Goal: Task Accomplishment & Management: Complete application form

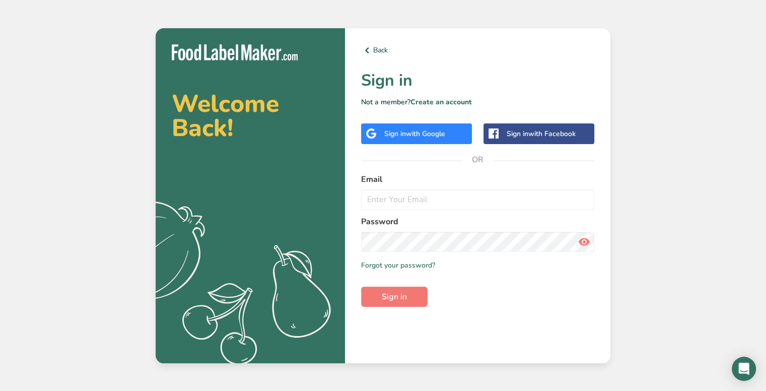
click at [444, 127] on div "Sign in with Google" at bounding box center [416, 133] width 111 height 21
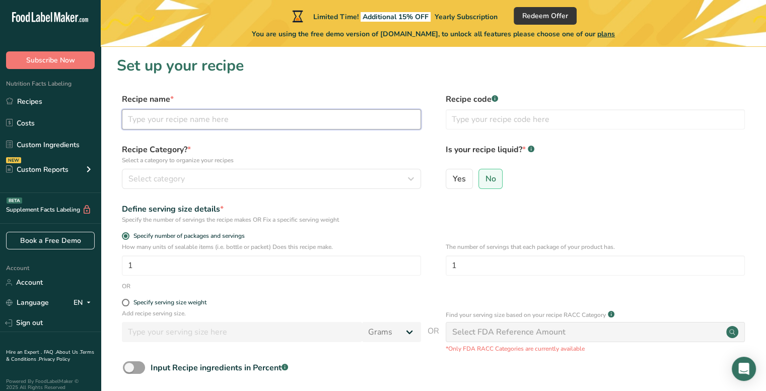
click at [304, 119] on input "text" at bounding box center [271, 119] width 299 height 20
type input "Cinnamon Rolls"
click at [300, 186] on button "Select category" at bounding box center [271, 179] width 299 height 20
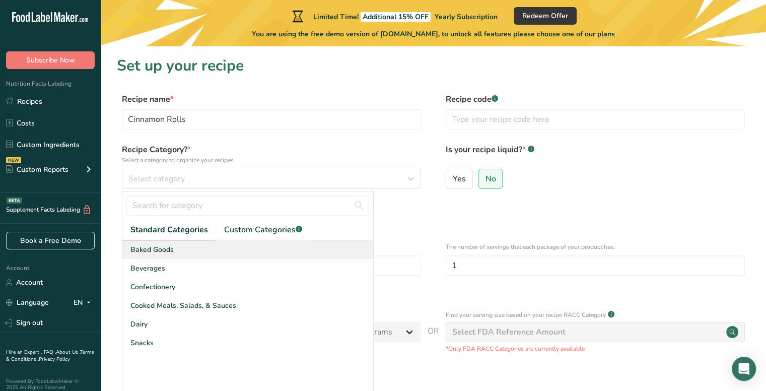
click at [208, 251] on div "Baked Goods" at bounding box center [247, 249] width 251 height 19
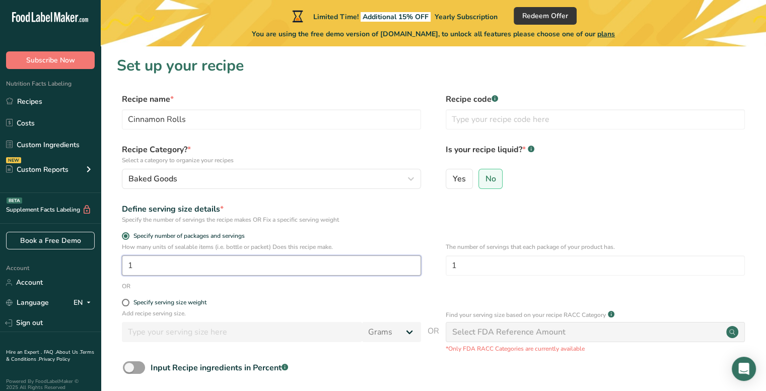
click at [266, 267] on input "1" at bounding box center [271, 265] width 299 height 20
type input "24"
click at [263, 290] on div "OR" at bounding box center [433, 286] width 633 height 9
click at [472, 264] on input "1" at bounding box center [595, 265] width 299 height 20
click at [466, 227] on form "Recipe name * Cinnamon Rolls Recipe code .a-a{fill:#347362;}.b-a{fill:#fff;} Re…" at bounding box center [433, 261] width 633 height 337
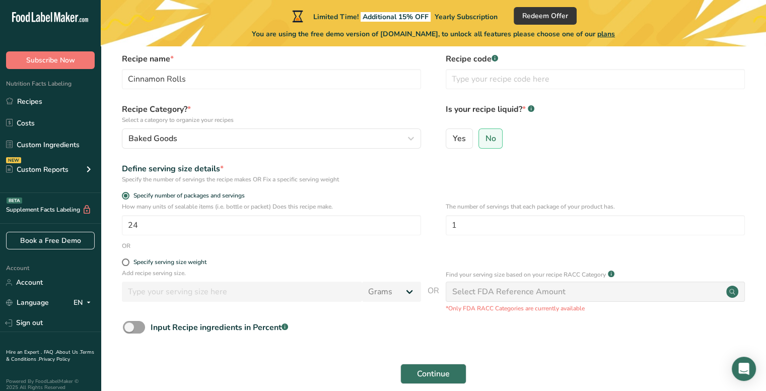
scroll to position [60, 0]
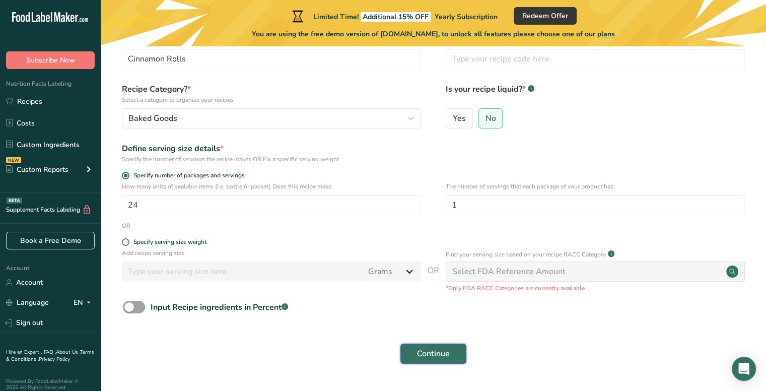
click at [423, 351] on span "Continue" at bounding box center [433, 354] width 33 height 12
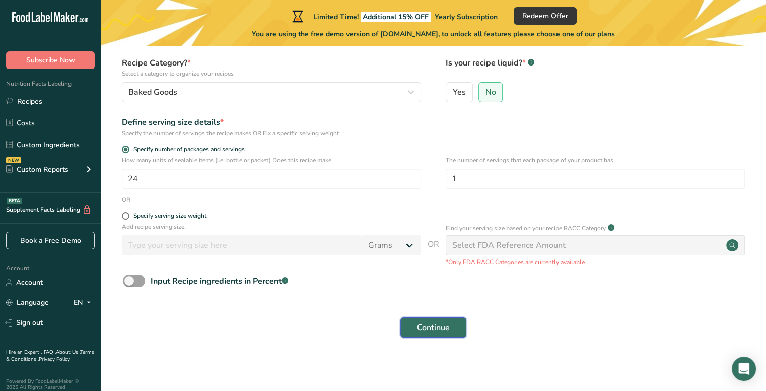
scroll to position [88, 0]
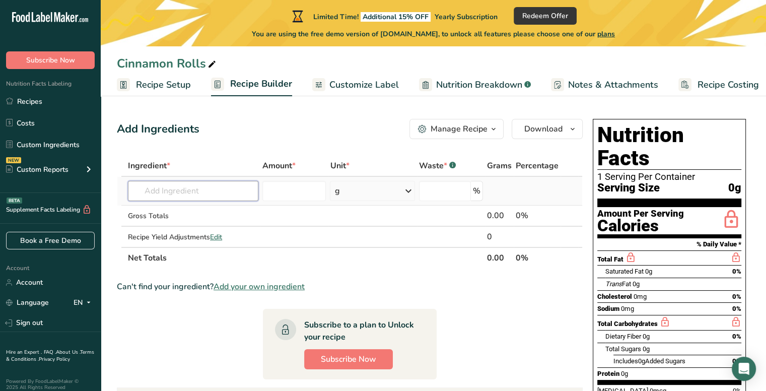
click at [197, 189] on input "text" at bounding box center [193, 191] width 130 height 20
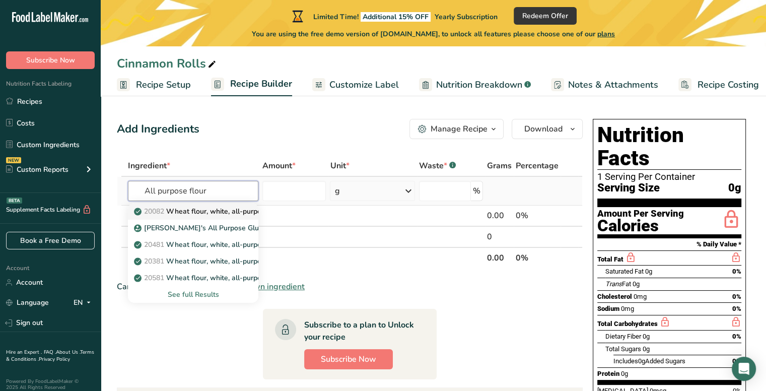
type input "All purpose flour"
click at [194, 216] on p "20082 Wheat flour, white, all-purpose, self-rising, enriched" at bounding box center [236, 211] width 200 height 11
type input "Wheat flour, white, all-purpose, self-rising, enriched"
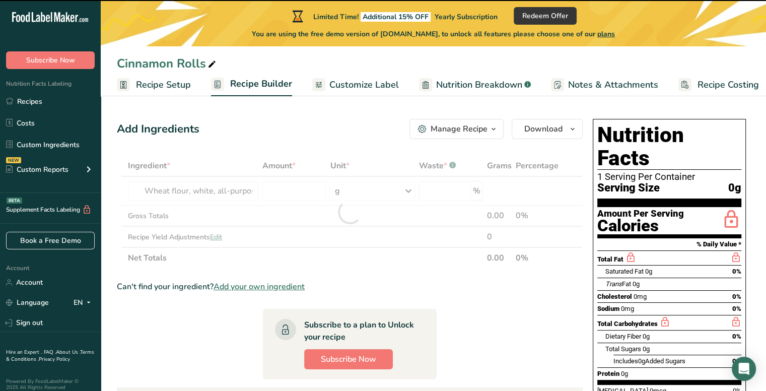
type input "0"
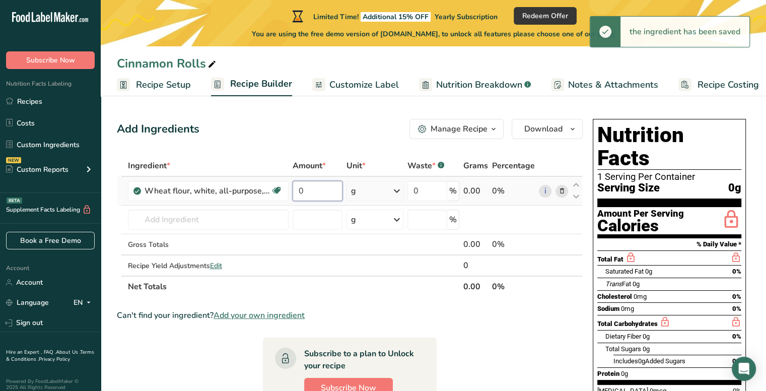
click at [329, 189] on input "0" at bounding box center [318, 191] width 50 height 20
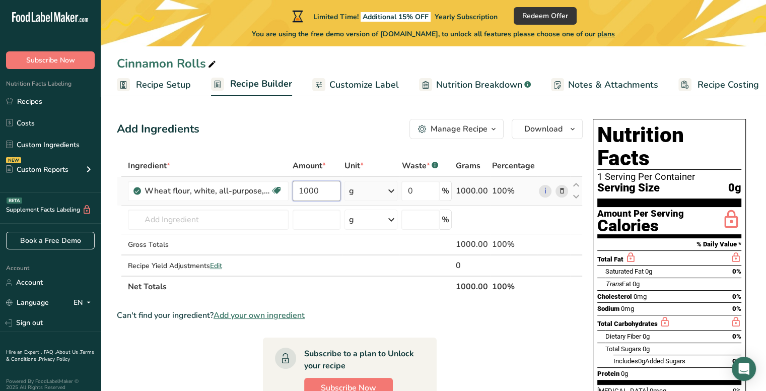
type input "1000"
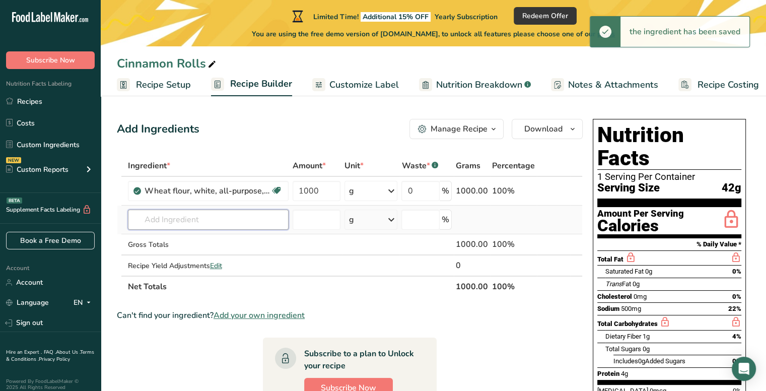
click at [225, 220] on input "text" at bounding box center [208, 220] width 161 height 20
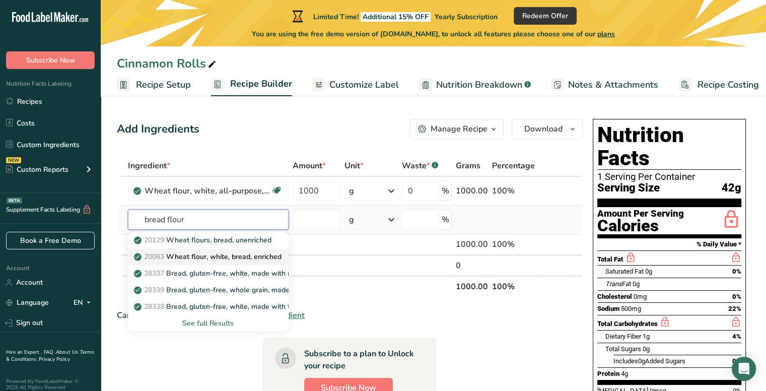
type input "bread flour"
click at [237, 257] on p "20083 Wheat flour, white, bread, enriched" at bounding box center [209, 256] width 146 height 11
type input "Wheat flour, white, bread, enriched"
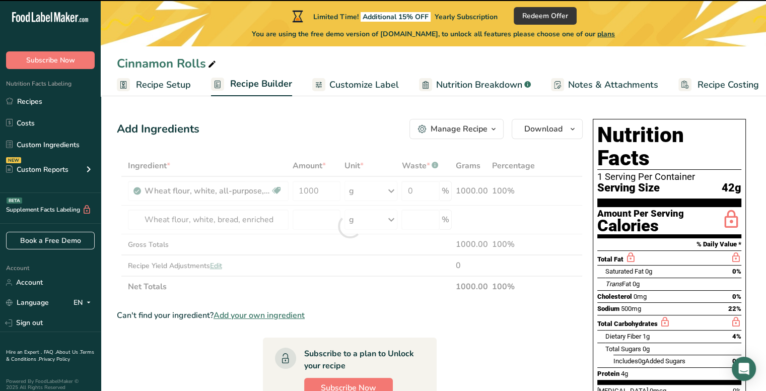
type input "0"
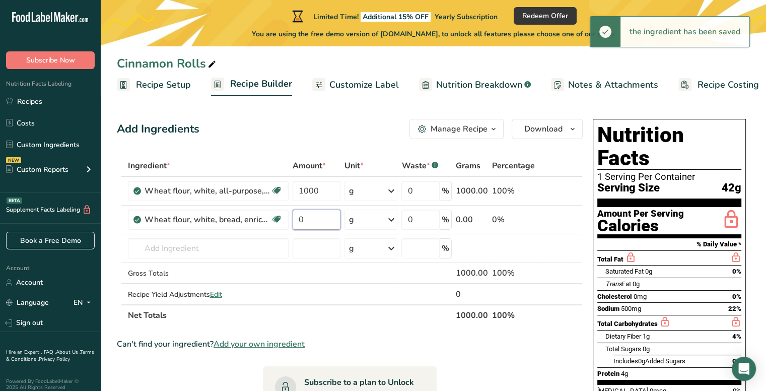
click at [310, 218] on input "0" at bounding box center [317, 220] width 48 height 20
type input "200"
click at [228, 246] on input "text" at bounding box center [208, 248] width 161 height 20
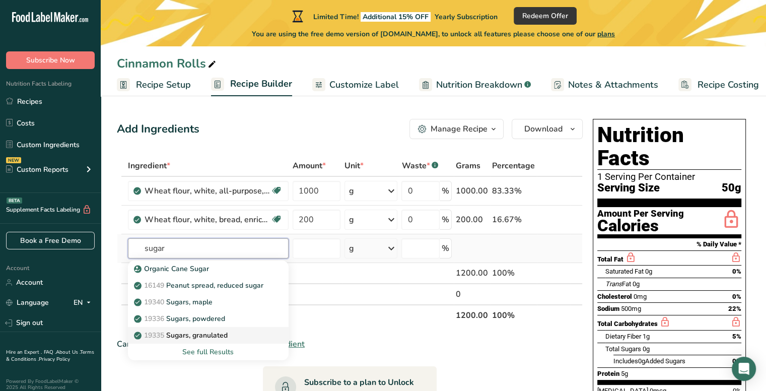
type input "sugar"
click at [228, 329] on link "19335 [GEOGRAPHIC_DATA], granulated" at bounding box center [208, 335] width 161 height 17
type input "Sugars, granulated"
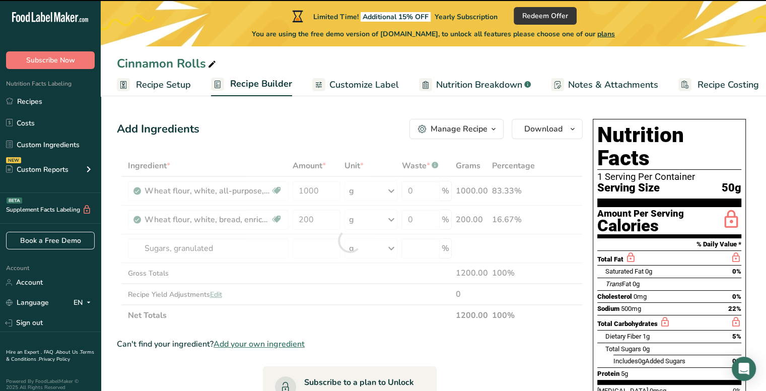
type input "0"
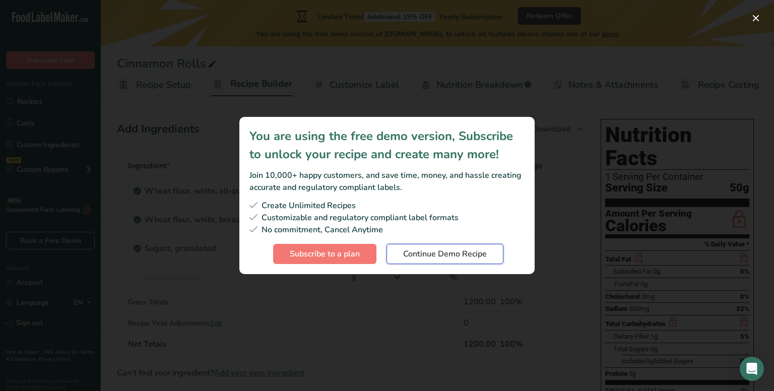
click at [421, 253] on span "Continue Demo Recipe" at bounding box center [445, 254] width 84 height 12
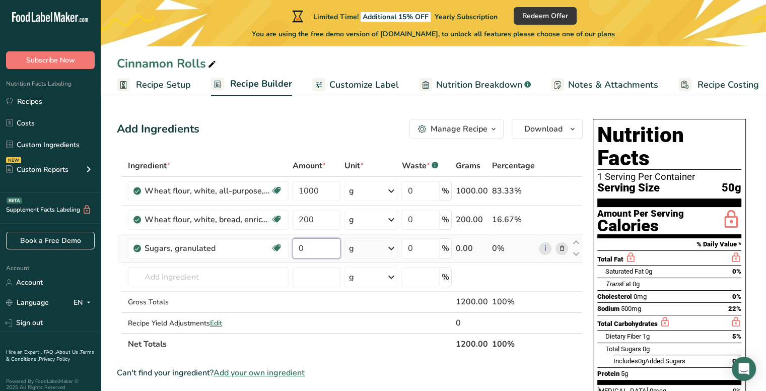
click at [322, 247] on input "0" at bounding box center [317, 248] width 48 height 20
type input "200"
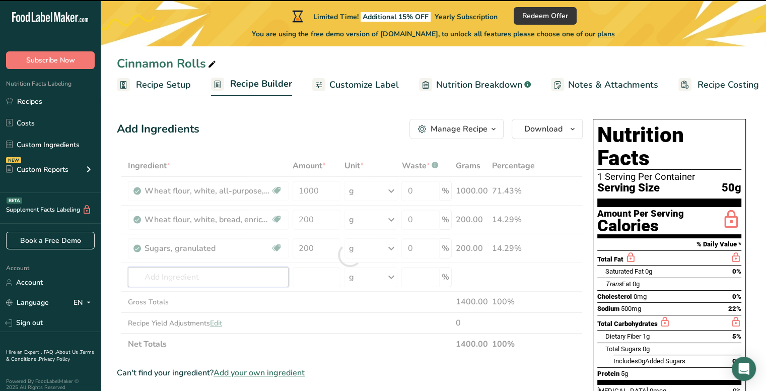
click at [204, 277] on input "text" at bounding box center [208, 277] width 161 height 20
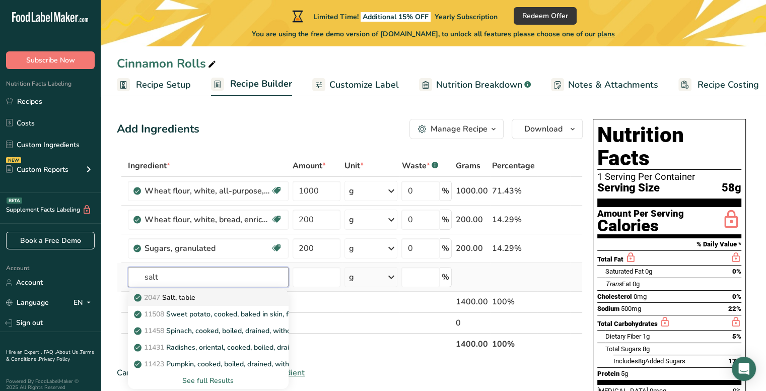
type input "salt"
click at [195, 297] on p "2047 Salt, table" at bounding box center [165, 297] width 59 height 11
type input "Salt, table"
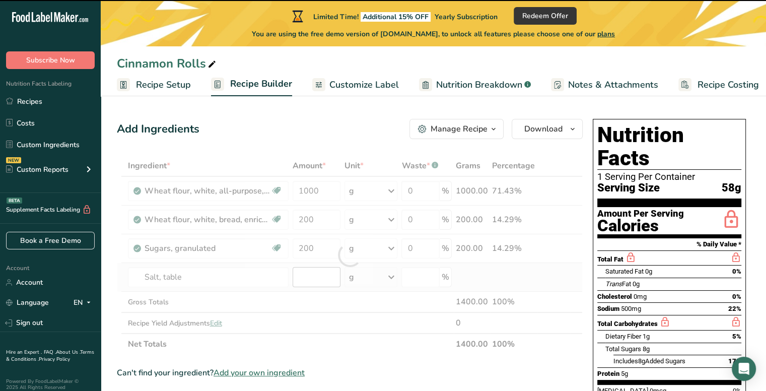
type input "0"
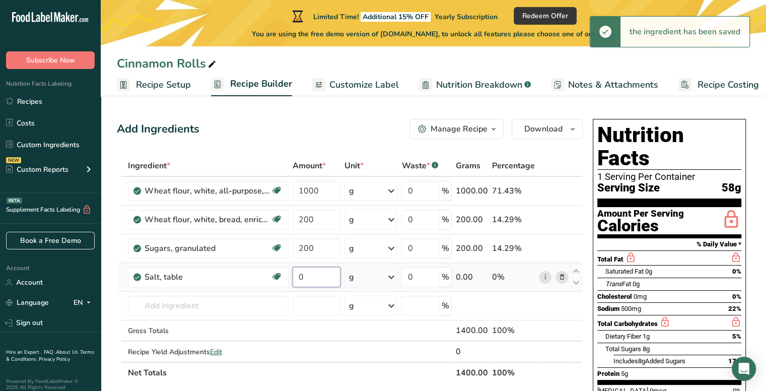
click at [322, 276] on input "0" at bounding box center [317, 277] width 48 height 20
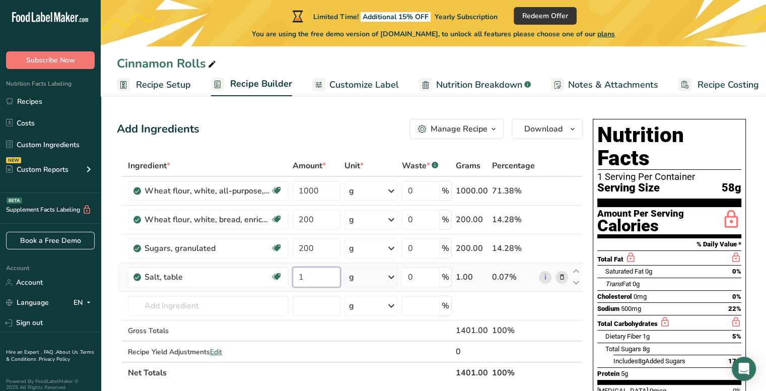
type input "1"
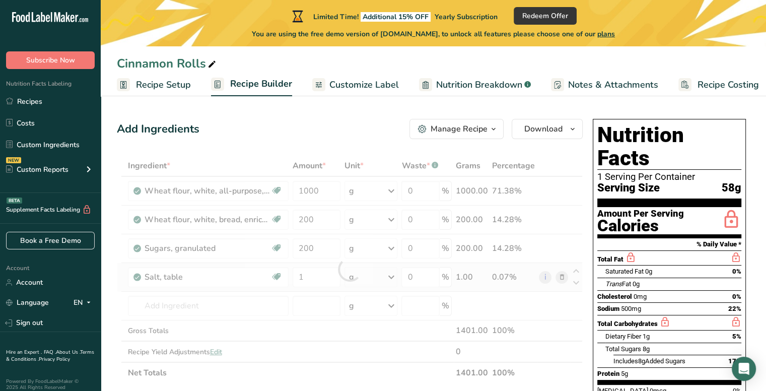
click at [375, 272] on div "Ingredient * Amount * Unit * Waste * .a-a{fill:#347362;}.b-a{fill:#fff;} Grams …" at bounding box center [350, 269] width 466 height 228
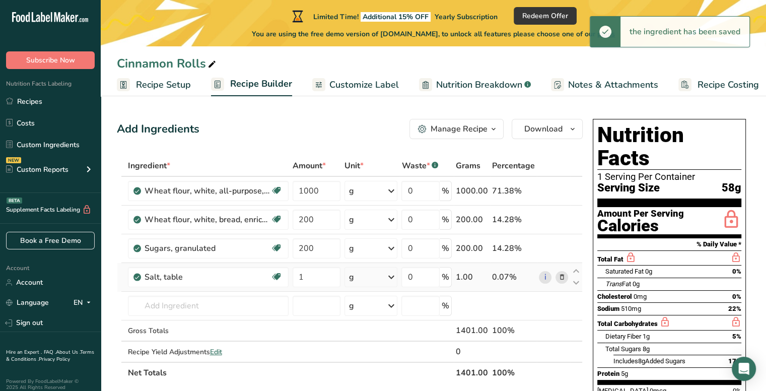
click at [389, 278] on icon at bounding box center [391, 277] width 12 height 18
click at [372, 325] on div "1 tbsp" at bounding box center [393, 325] width 85 height 15
click at [183, 300] on input "text" at bounding box center [208, 306] width 161 height 20
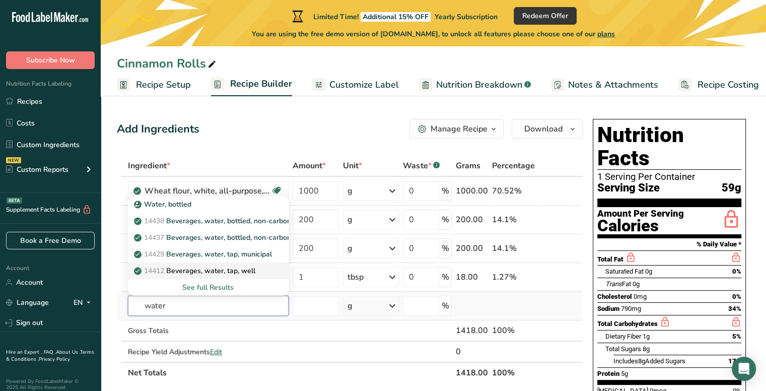
type input "water"
click at [225, 275] on link "14412 [GEOGRAPHIC_DATA], water, tap, well" at bounding box center [208, 270] width 161 height 17
type input "Beverages, water, tap, well"
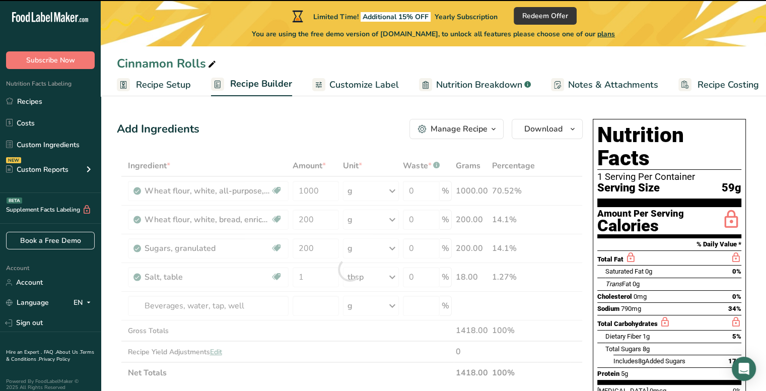
type input "0"
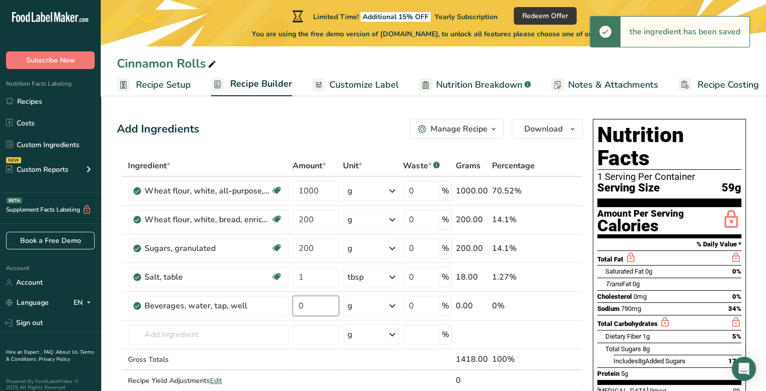
click at [316, 304] on input "0" at bounding box center [316, 306] width 46 height 20
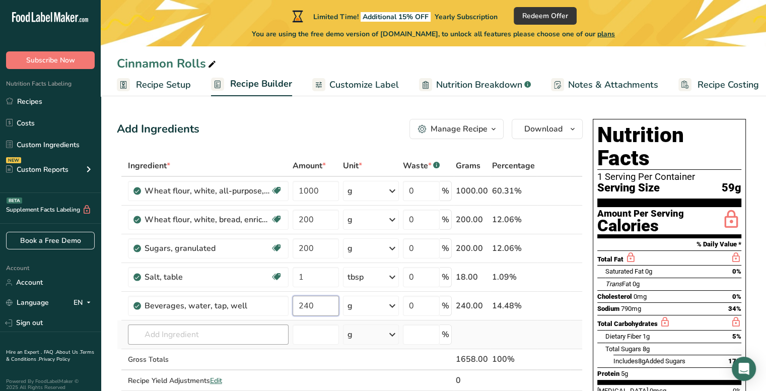
type input "240"
click at [246, 331] on div "Ingredient * Amount * Unit * Waste * .a-a{fill:#347362;}.b-a{fill:#fff;} Grams …" at bounding box center [350, 283] width 466 height 257
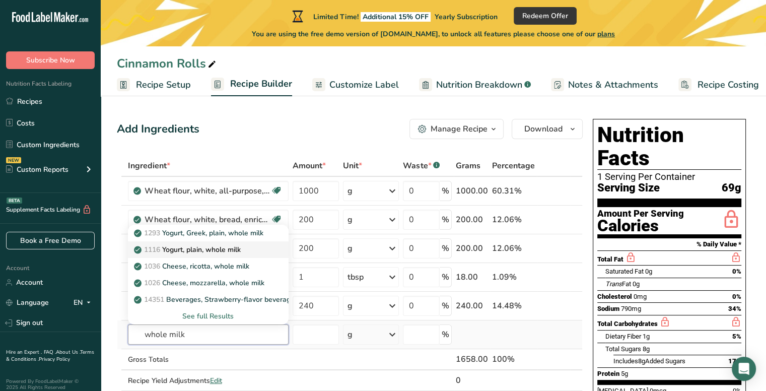
type input "whole milk"
click at [247, 249] on div "1116 Yogurt, plain, whole milk" at bounding box center [200, 249] width 128 height 11
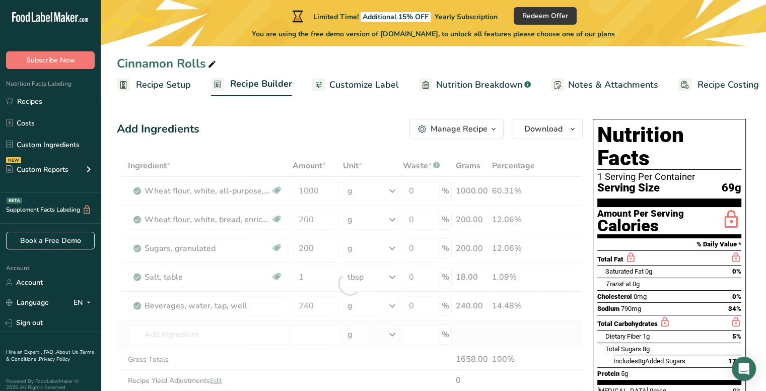
type input "Yogurt, plain, whole milk"
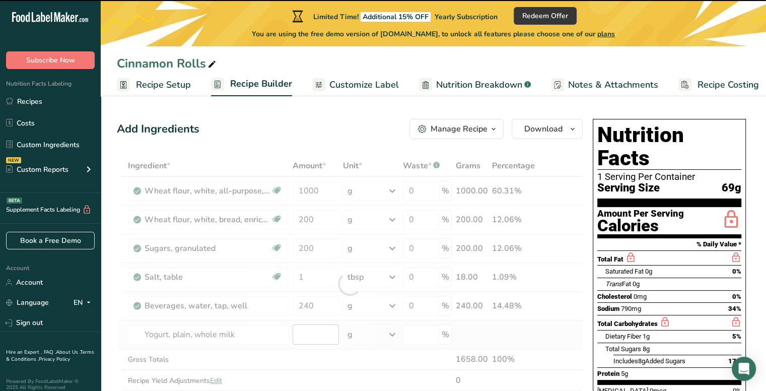
type input "0"
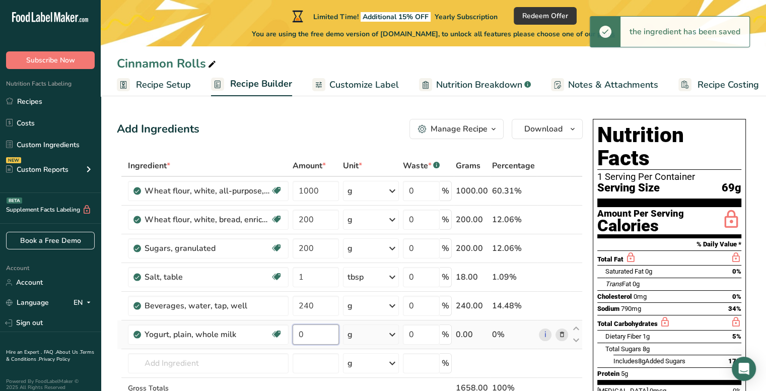
click at [318, 334] on input "0" at bounding box center [316, 334] width 46 height 20
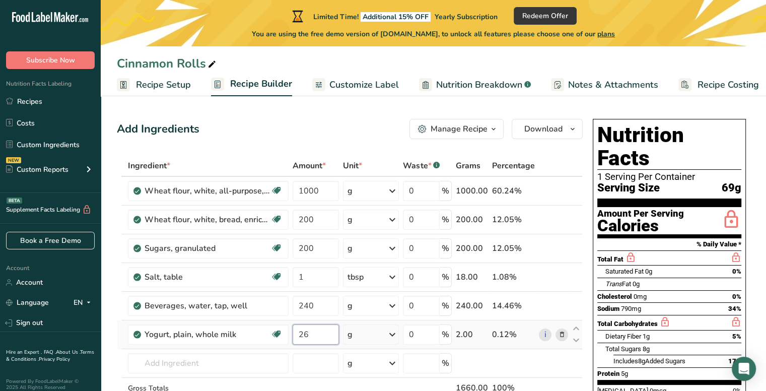
type input "2"
type input "360"
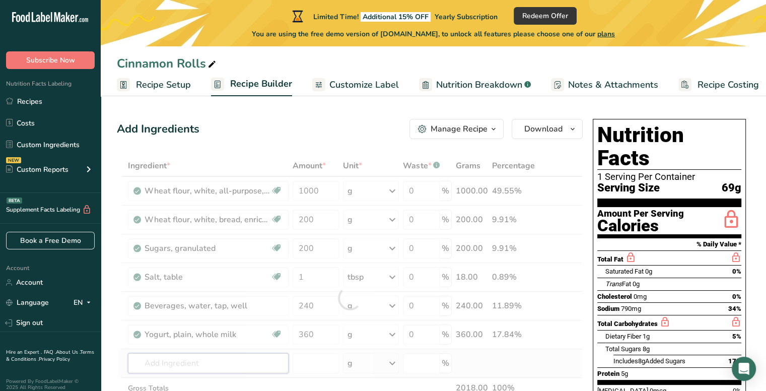
click at [253, 361] on div "Ingredient * Amount * Unit * Waste * .a-a{fill:#347362;}.b-a{fill:#fff;} Grams …" at bounding box center [350, 298] width 466 height 286
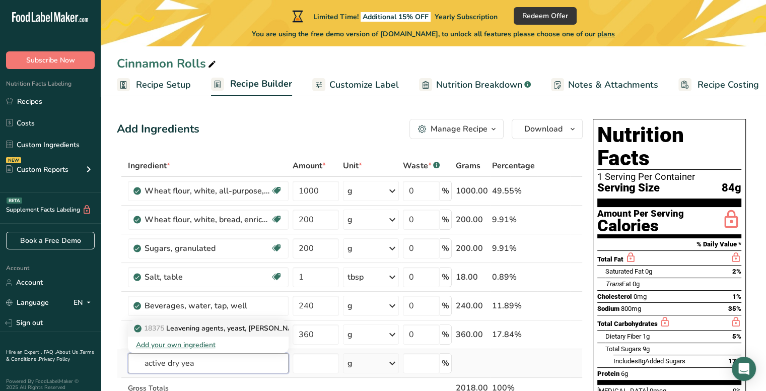
type input "active dry yea"
click at [252, 326] on p "18375 Leavening agents, yeast, [PERSON_NAME], active dry" at bounding box center [238, 328] width 204 height 11
type input "Leavening agents, yeast, [PERSON_NAME], active dry"
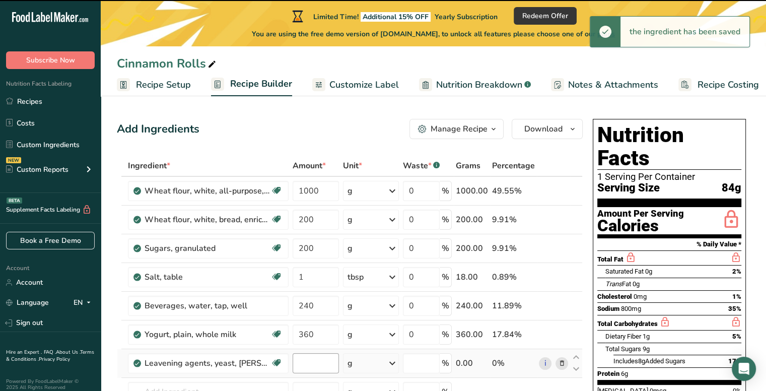
type input "0"
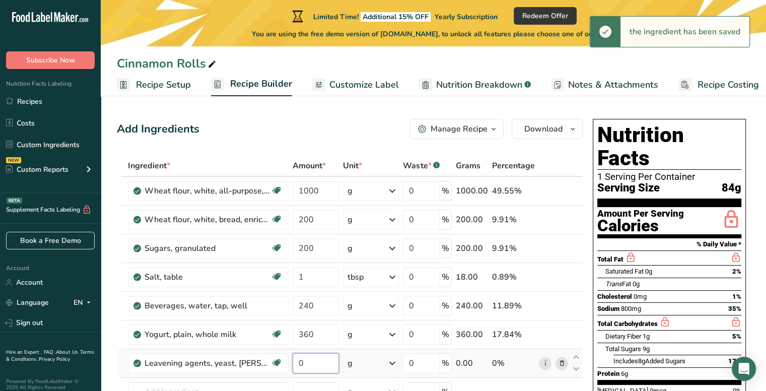
click at [318, 364] on input "0" at bounding box center [316, 363] width 46 height 20
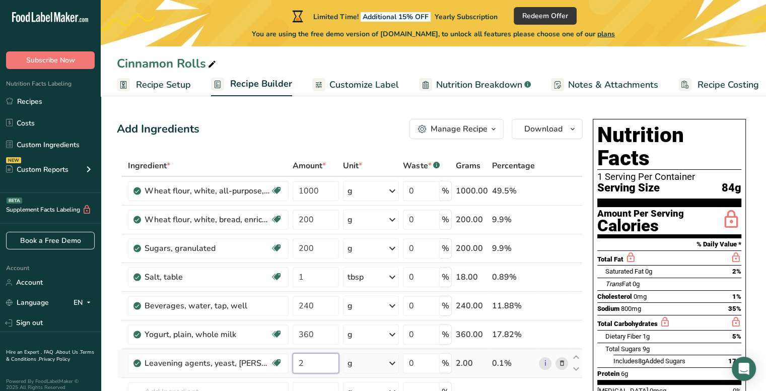
type input "2"
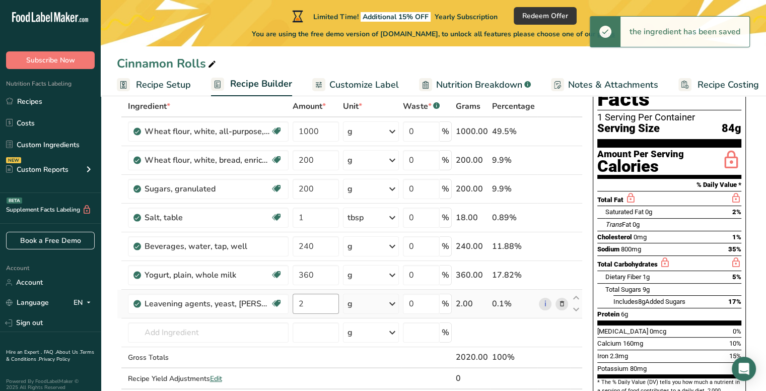
scroll to position [60, 0]
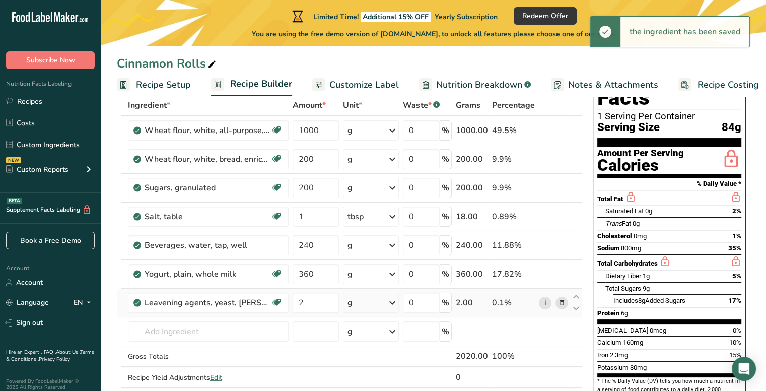
click at [388, 296] on icon at bounding box center [392, 303] width 12 height 18
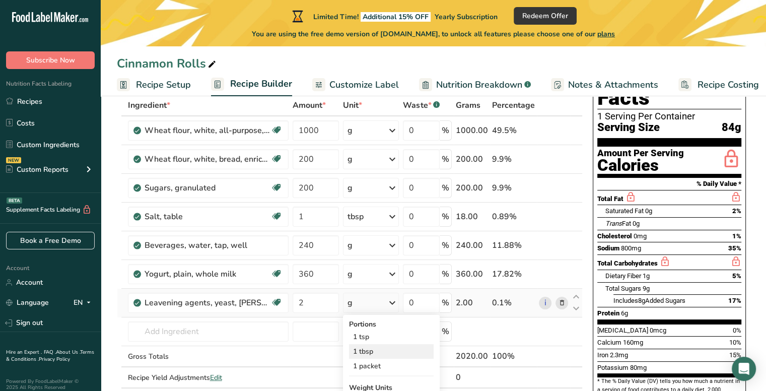
click at [385, 354] on div "1 tbsp" at bounding box center [391, 351] width 85 height 15
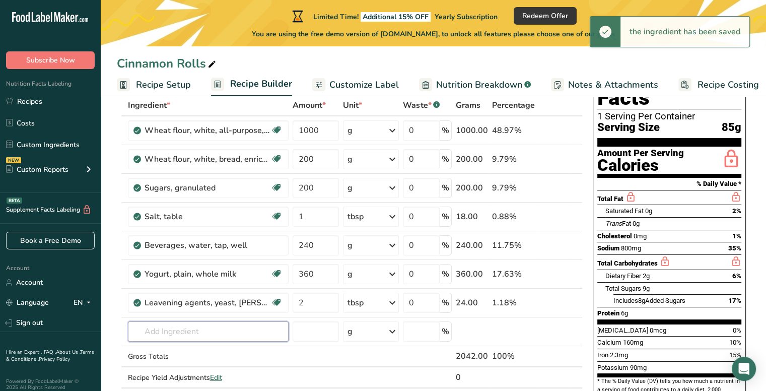
click at [224, 332] on input "text" at bounding box center [208, 331] width 161 height 20
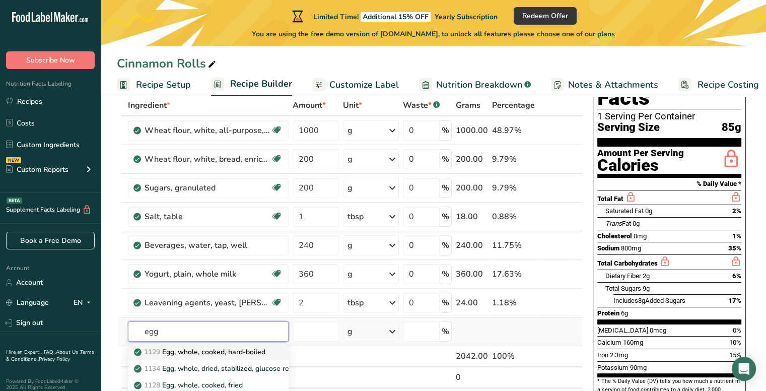
type input "egg"
click at [222, 349] on p "1129 Egg, whole, cooked, hard-boiled" at bounding box center [200, 352] width 129 height 11
type input "Egg, whole, cooked, hard-boiled"
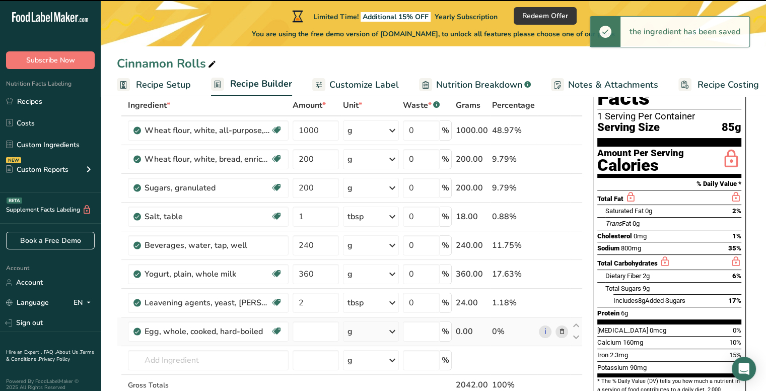
type input "0"
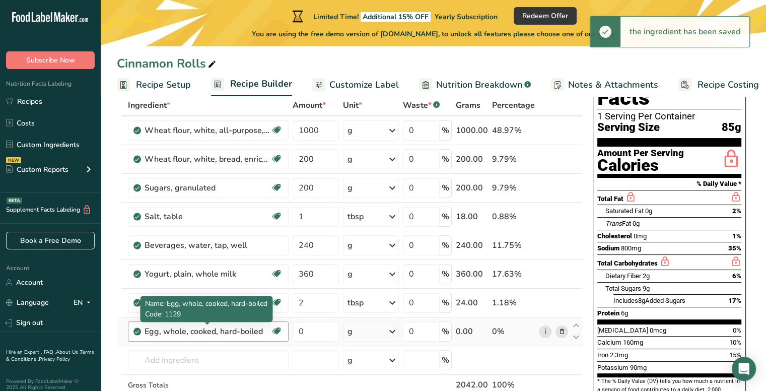
click at [251, 333] on div "Egg, whole, cooked, hard-boiled" at bounding box center [208, 331] width 126 height 12
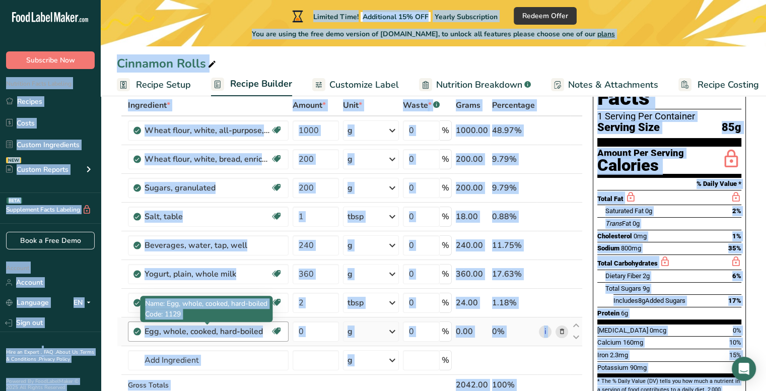
click at [251, 333] on div "Egg, whole, cooked, hard-boiled" at bounding box center [208, 331] width 126 height 12
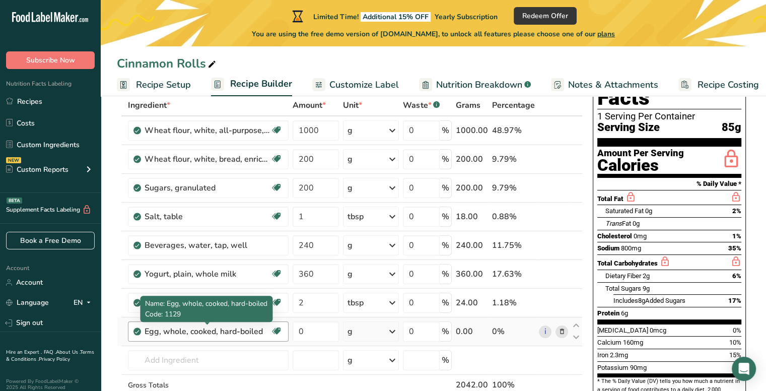
click at [266, 330] on div "Egg, whole, cooked, hard-boiled" at bounding box center [208, 331] width 126 height 12
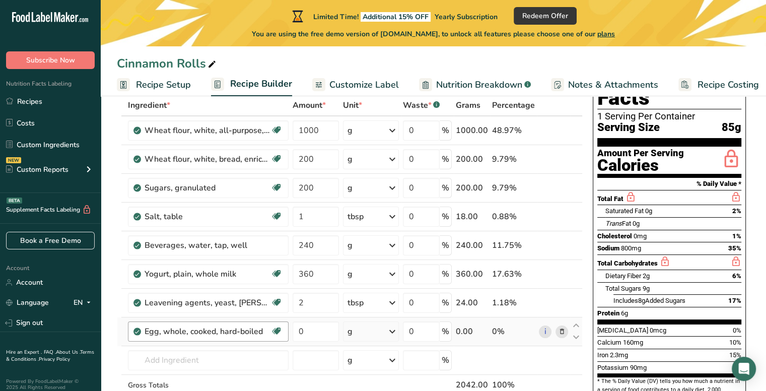
click at [232, 335] on div "Egg, whole, cooked, hard-boiled" at bounding box center [208, 331] width 126 height 12
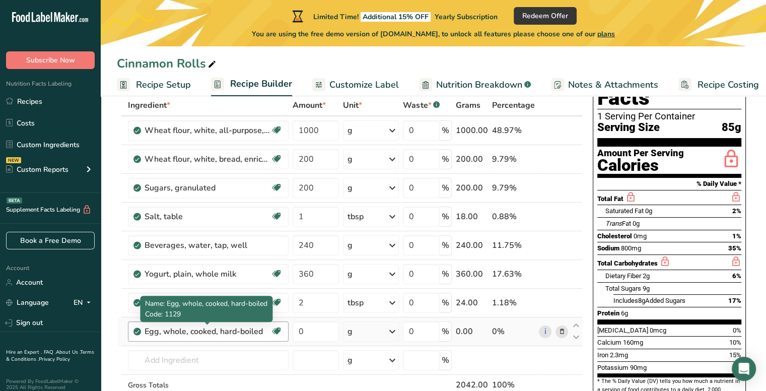
click at [244, 336] on div "Egg, whole, cooked, hard-boiled" at bounding box center [208, 331] width 126 height 12
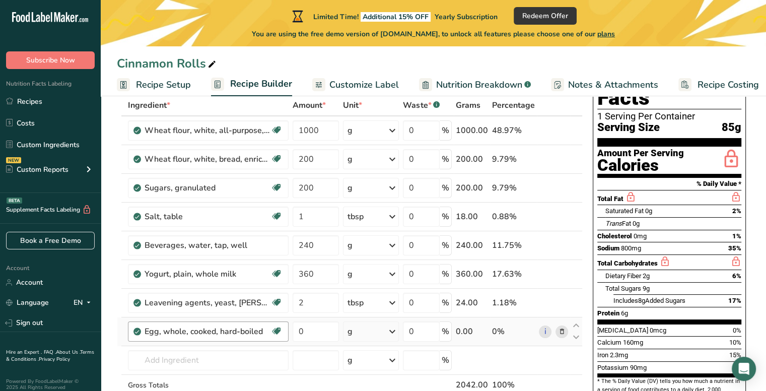
click at [244, 336] on div "Egg, whole, cooked, hard-boiled" at bounding box center [208, 331] width 126 height 12
click at [560, 330] on icon at bounding box center [561, 331] width 7 height 11
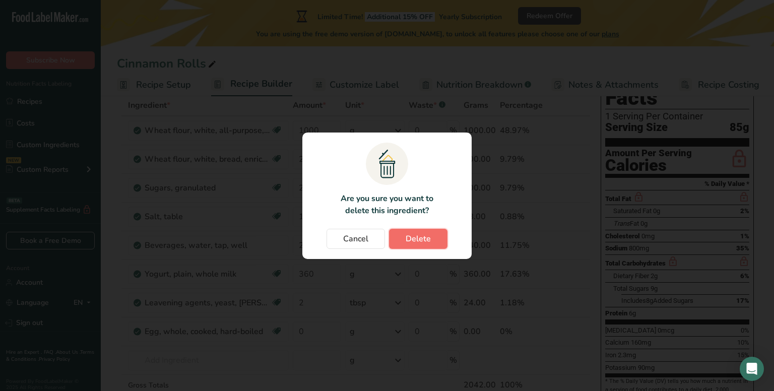
click at [406, 238] on span "Delete" at bounding box center [418, 239] width 25 height 12
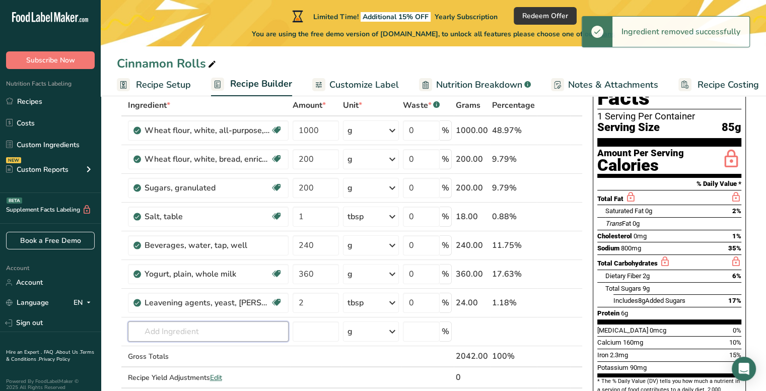
click at [198, 331] on input "text" at bounding box center [208, 331] width 161 height 20
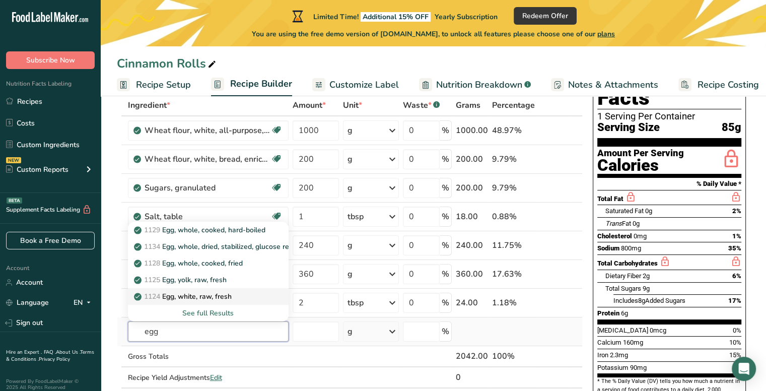
type input "egg"
click at [213, 293] on p "1124 Egg, white, raw, fresh" at bounding box center [184, 296] width 96 height 11
type input "Egg, white, raw, fresh"
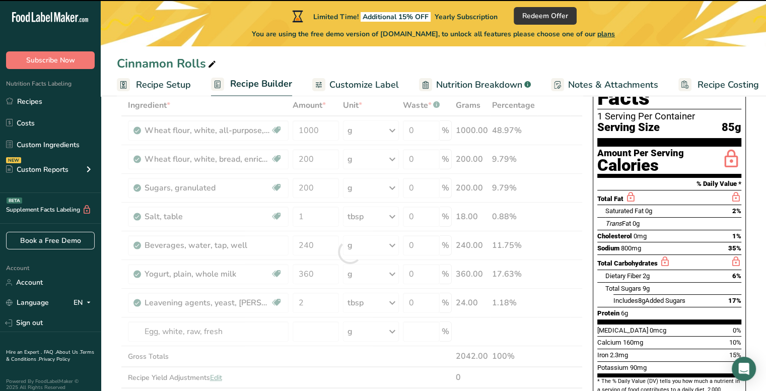
type input "0"
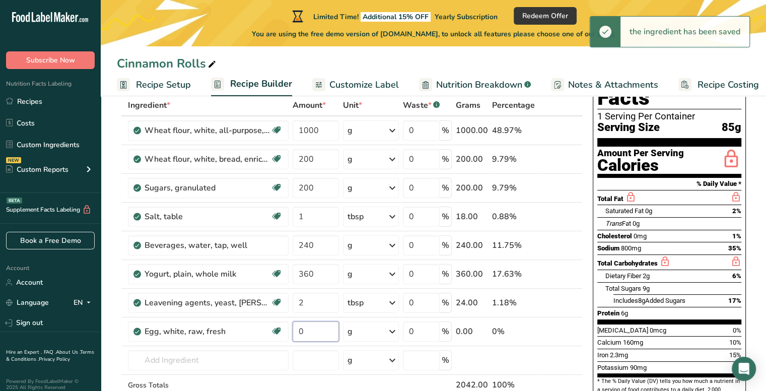
click at [306, 326] on input "0" at bounding box center [316, 331] width 46 height 20
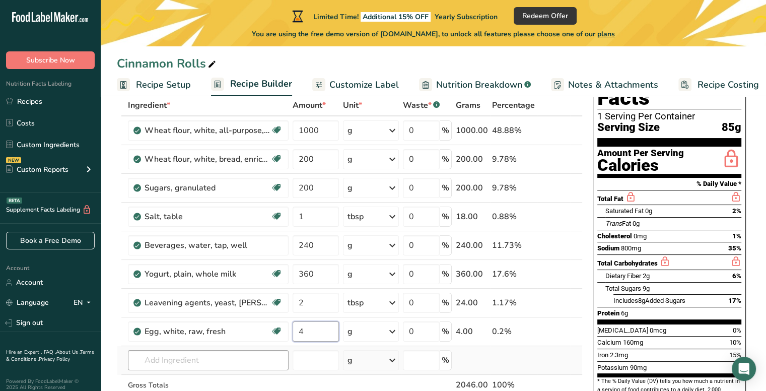
type input "4"
click at [173, 356] on div "Ingredient * Amount * Unit * Waste * .a-a{fill:#347362;}.b-a{fill:#fff;} Grams …" at bounding box center [350, 266] width 466 height 343
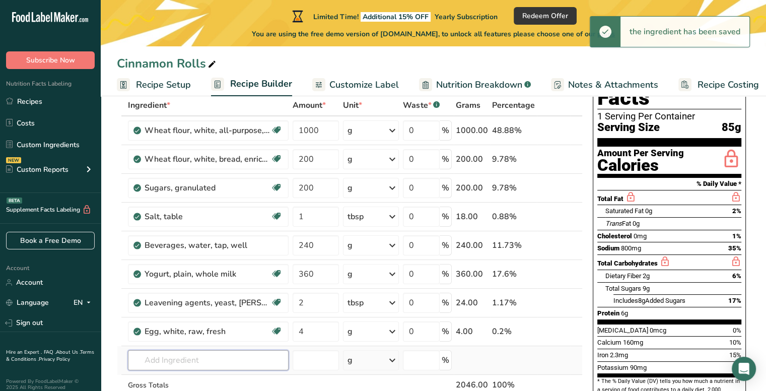
type input "e"
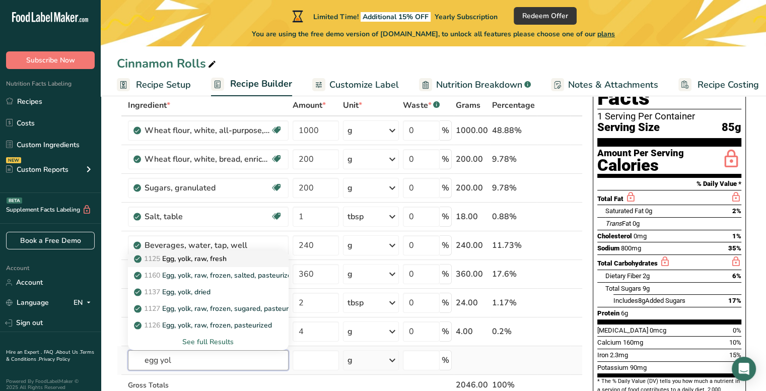
type input "egg yol"
click at [218, 254] on p "1125 Egg, yolk, raw, fresh" at bounding box center [181, 258] width 91 height 11
type input "Egg, yolk, raw, fresh"
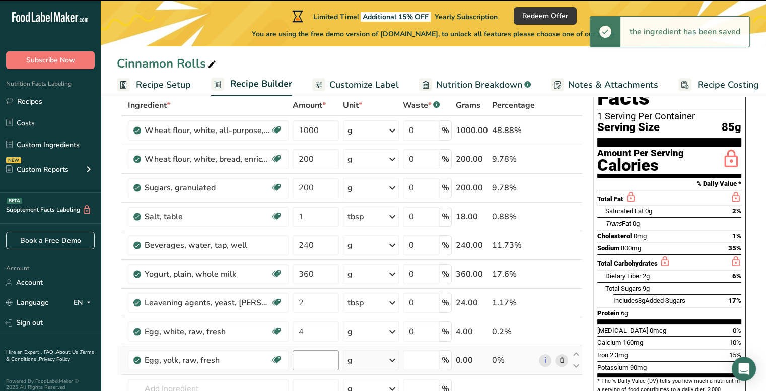
type input "0"
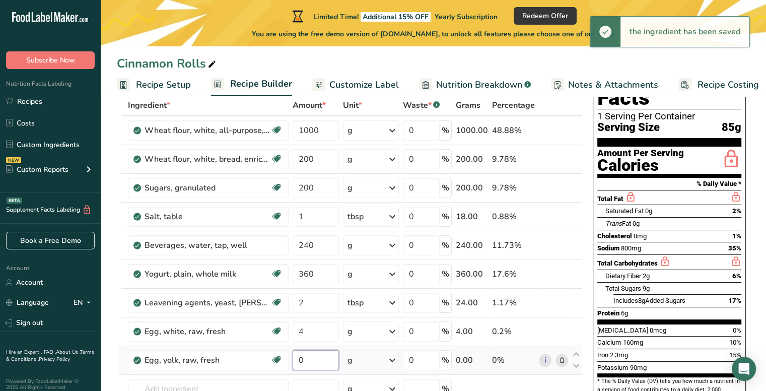
click at [309, 357] on input "0" at bounding box center [316, 360] width 46 height 20
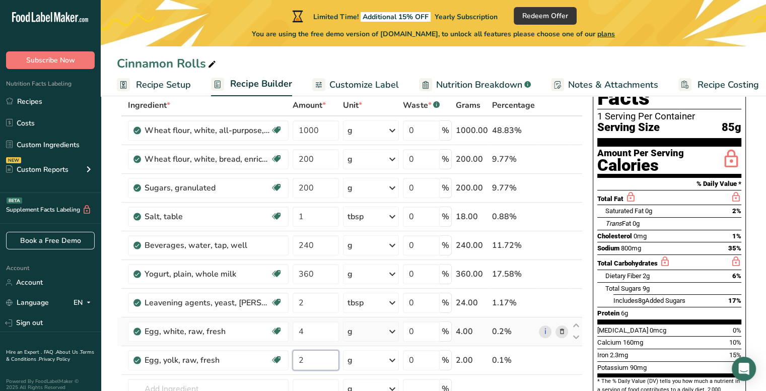
type input "2"
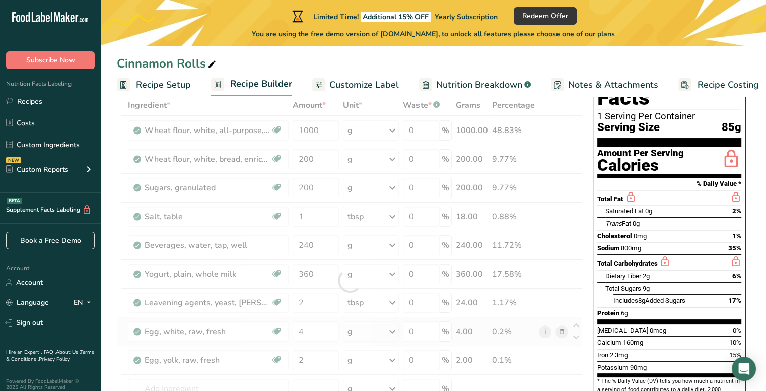
click at [369, 333] on div "Ingredient * Amount * Unit * Waste * .a-a{fill:#347362;}.b-a{fill:#fff;} Grams …" at bounding box center [350, 281] width 466 height 372
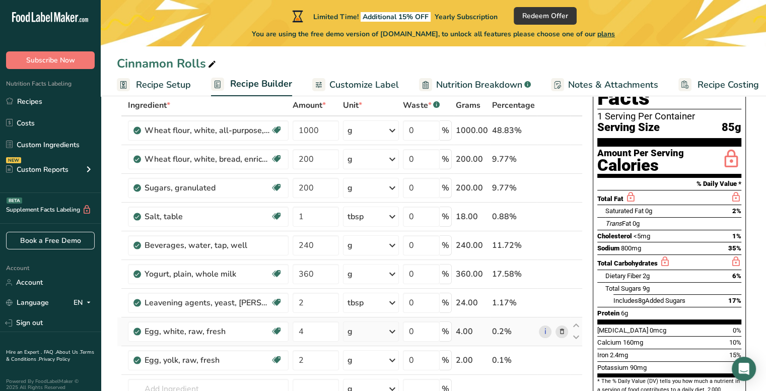
click at [381, 331] on div "g" at bounding box center [371, 331] width 56 height 20
click at [377, 367] on div "1 large" at bounding box center [391, 365] width 85 height 15
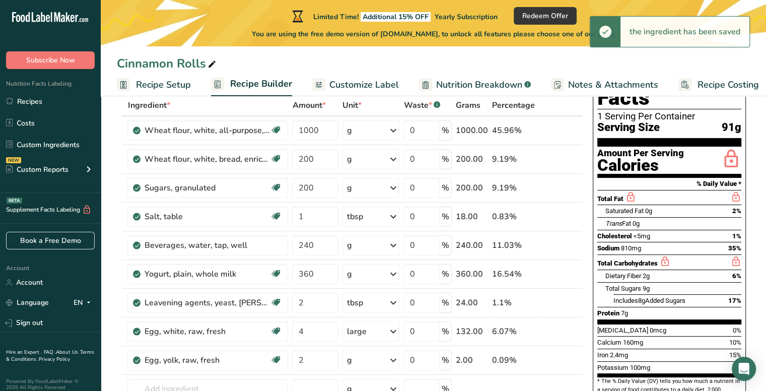
click at [383, 357] on div "g" at bounding box center [371, 360] width 57 height 20
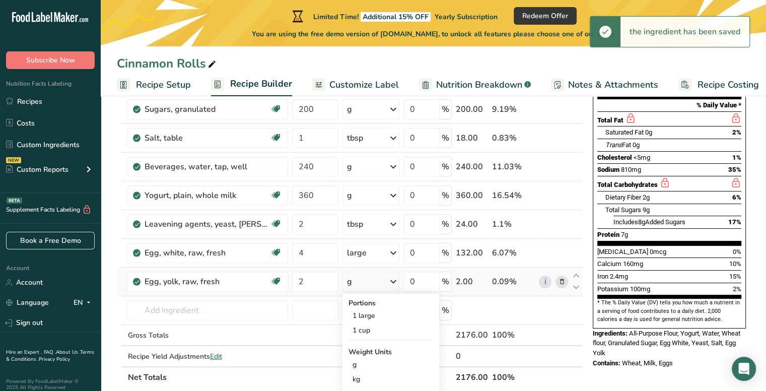
scroll to position [141, 0]
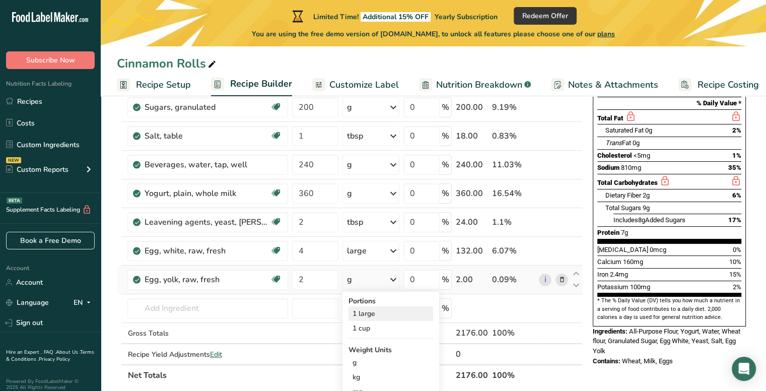
click at [387, 314] on div "1 large" at bounding box center [391, 313] width 85 height 15
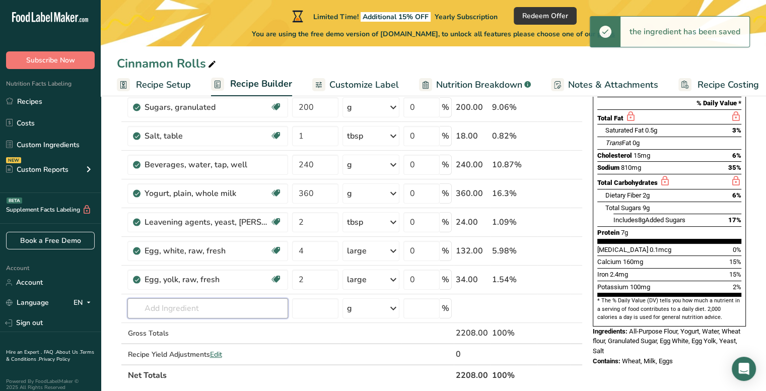
click at [208, 309] on input "text" at bounding box center [207, 308] width 161 height 20
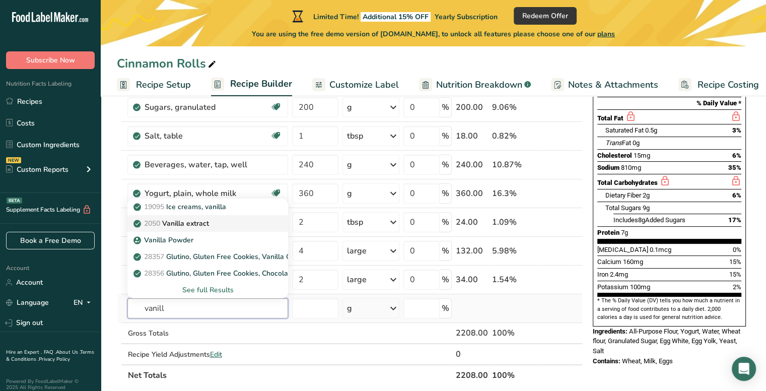
type input "vanill"
click at [220, 222] on div "2050 Vanilla extract" at bounding box center [200, 223] width 128 height 11
type input "Vanilla extract"
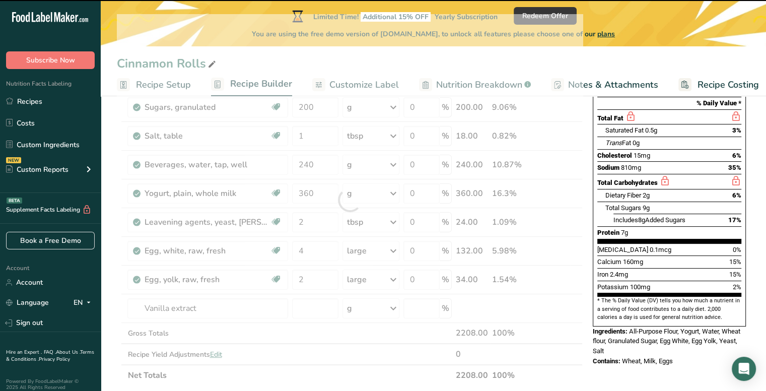
type input "0"
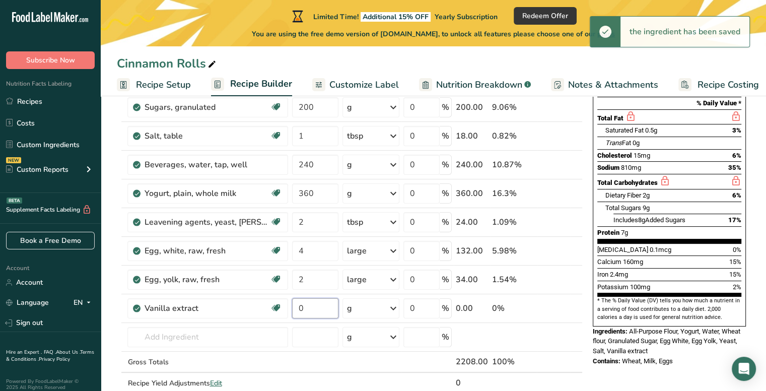
click at [314, 305] on input "0" at bounding box center [315, 308] width 46 height 20
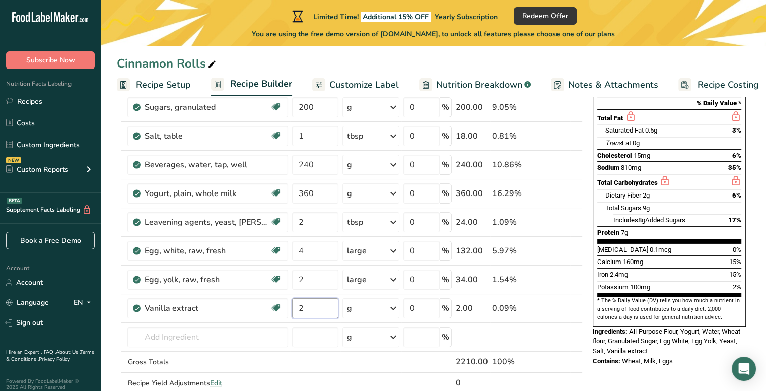
type input "2"
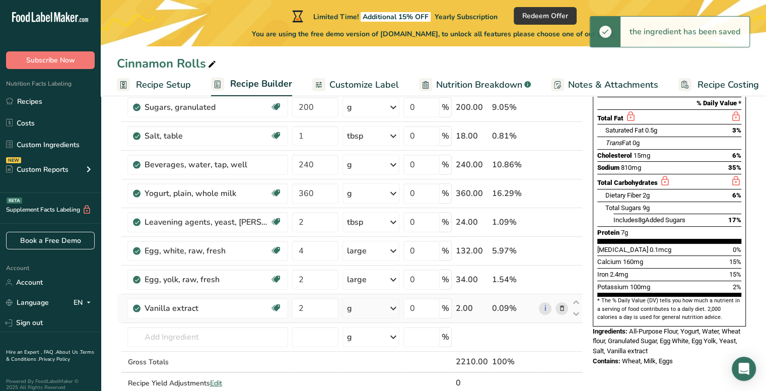
click at [365, 306] on div "g" at bounding box center [371, 308] width 57 height 20
click at [371, 356] on div "1 tbsp" at bounding box center [391, 357] width 85 height 15
click at [213, 337] on input "text" at bounding box center [207, 337] width 161 height 20
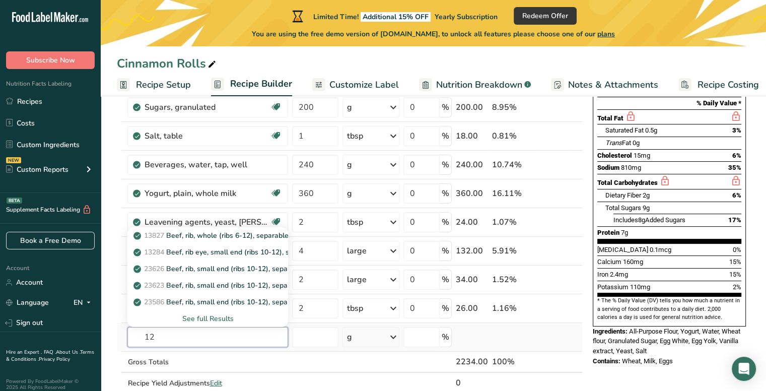
type input "1"
type input "butter"
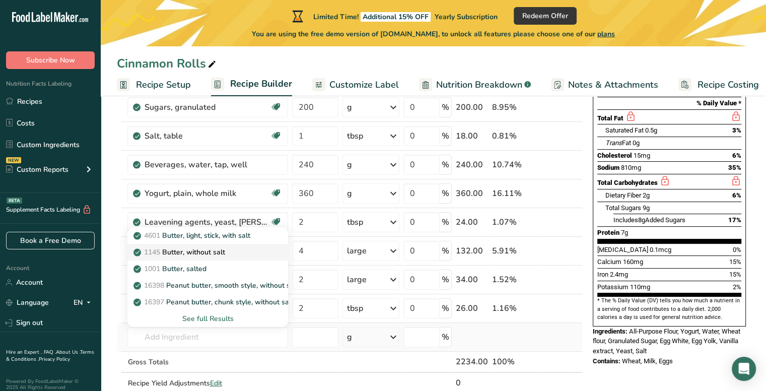
click at [228, 248] on div "1145 Butter, without salt" at bounding box center [200, 252] width 128 height 11
type input "Butter, without salt"
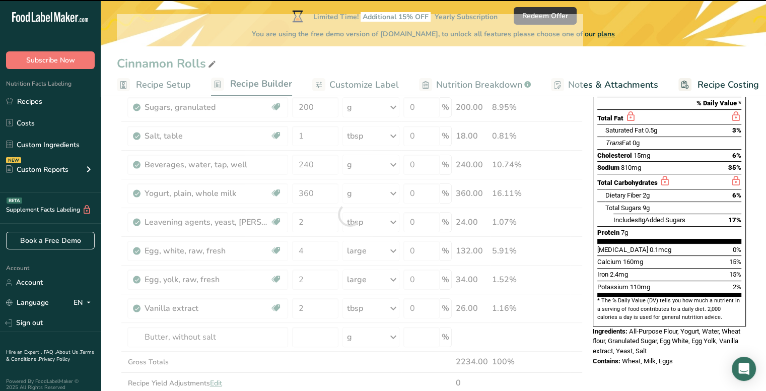
type input "0"
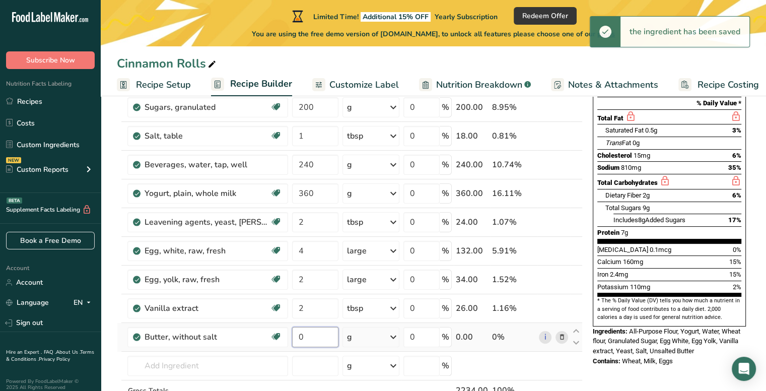
click at [324, 335] on input "0" at bounding box center [315, 337] width 46 height 20
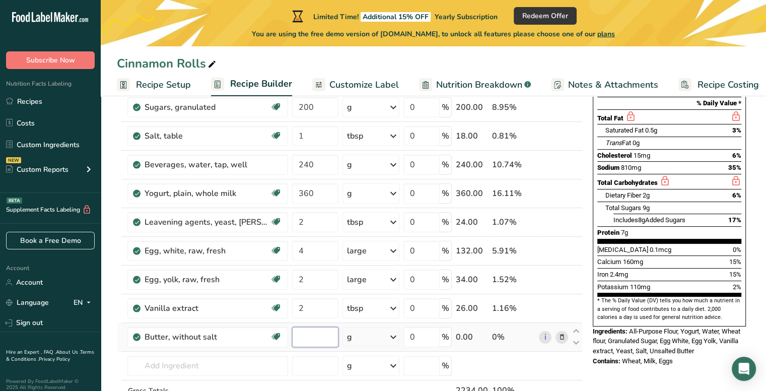
type input "2"
type input "240"
click at [234, 365] on div "Ingredient * Amount * Unit * Waste * .a-a{fill:#347362;}.b-a{fill:#fff;} Grams …" at bounding box center [350, 228] width 466 height 429
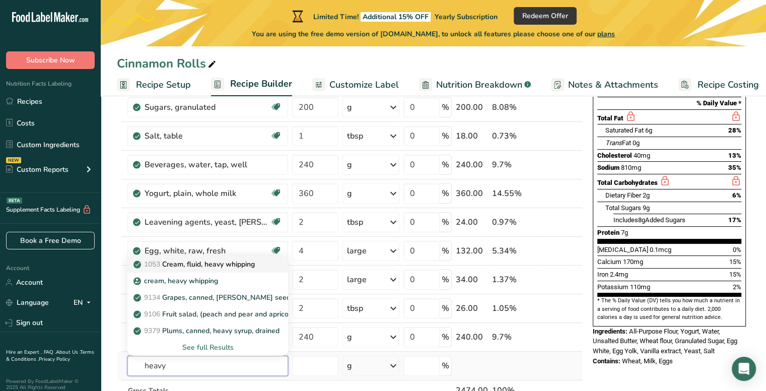
type input "heavy"
click at [254, 261] on p "1053 Cream, fluid, heavy [MEDICAL_DATA]" at bounding box center [195, 264] width 119 height 11
type input "Cream, fluid, heavy whipping"
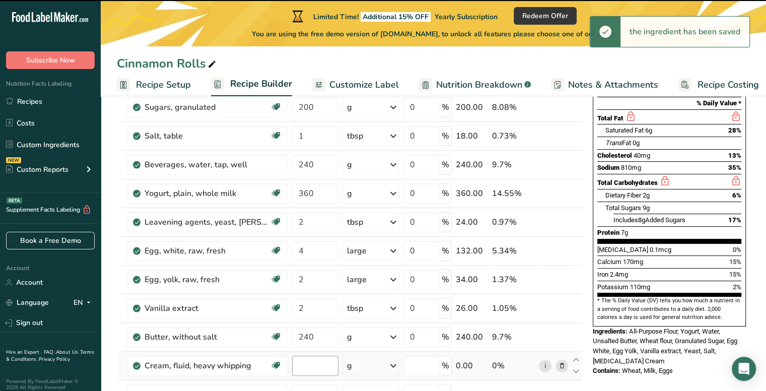
type input "0"
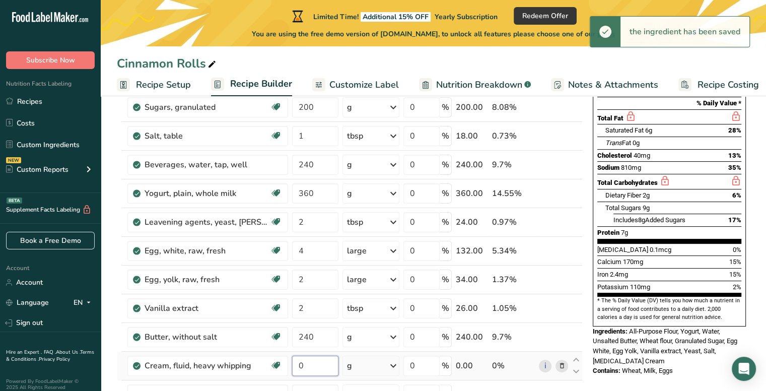
click at [310, 363] on input "0" at bounding box center [315, 366] width 46 height 20
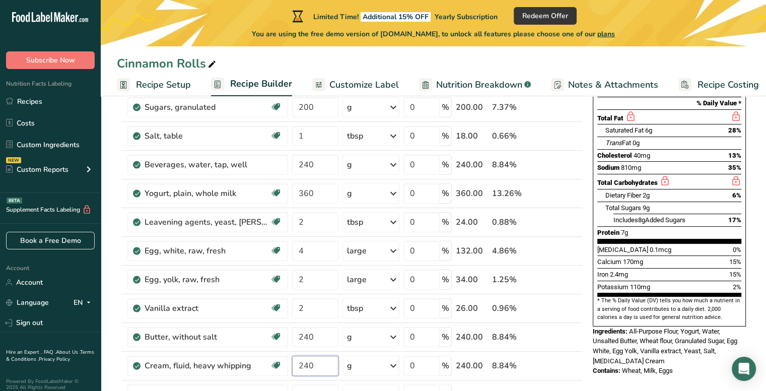
type input "240"
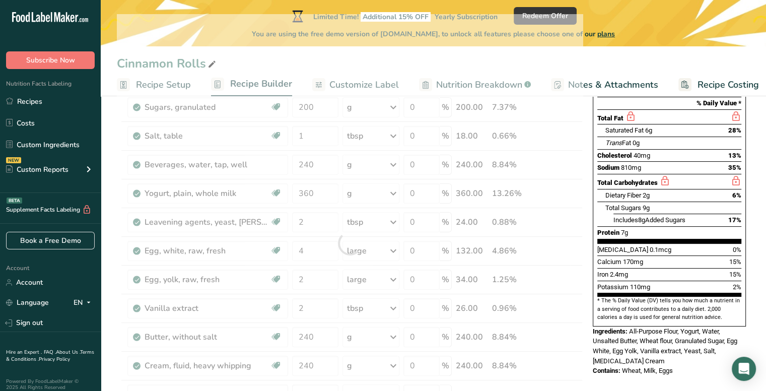
click at [611, 375] on div "Nutrition Facts 1 Serving Per Container Serving Size 103g Amount Per Serving Ca…" at bounding box center [669, 365] width 161 height 783
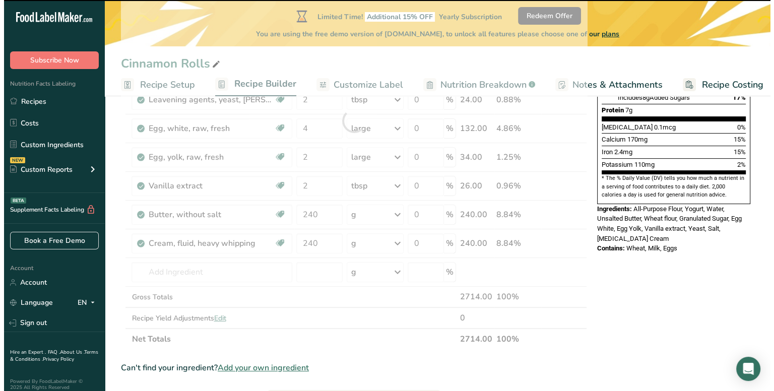
scroll to position [282, 0]
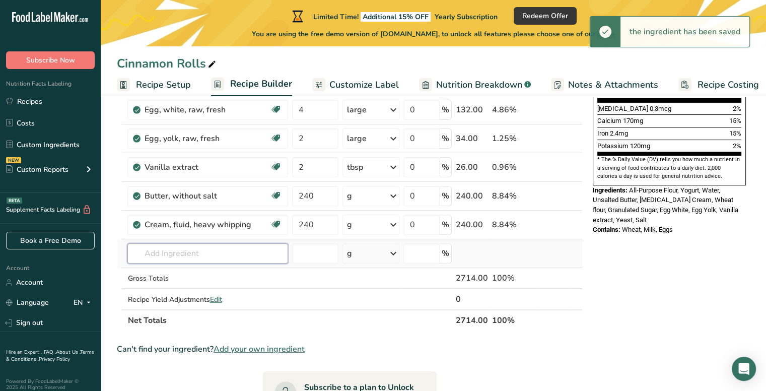
click at [220, 259] on input "text" at bounding box center [207, 253] width 161 height 20
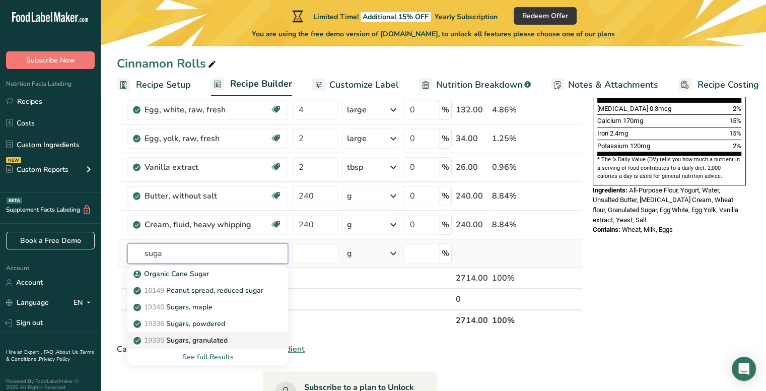
type input "suga"
click at [238, 336] on div "19335 [GEOGRAPHIC_DATA], granulated" at bounding box center [200, 340] width 128 height 11
type input "Sugars, granulated"
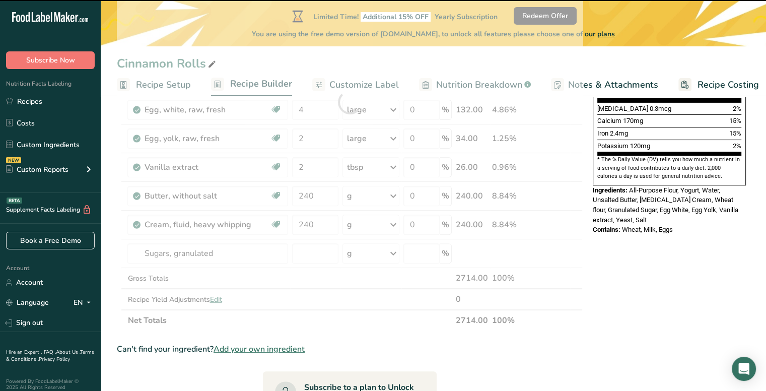
type input "0"
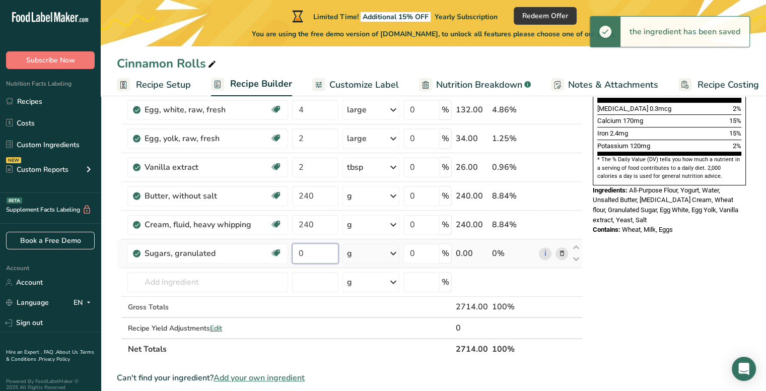
click at [315, 258] on input "0" at bounding box center [315, 253] width 46 height 20
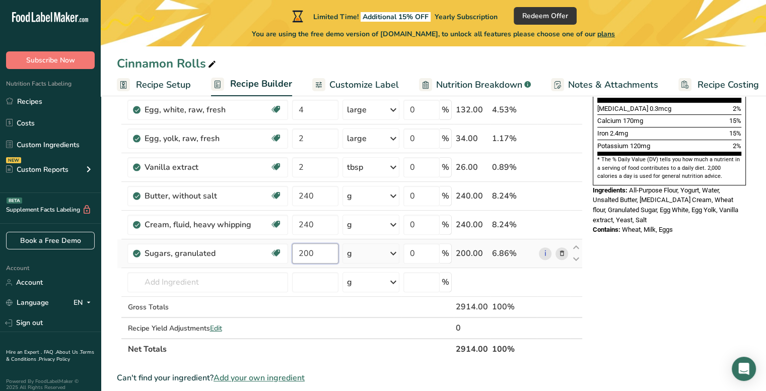
type input "200"
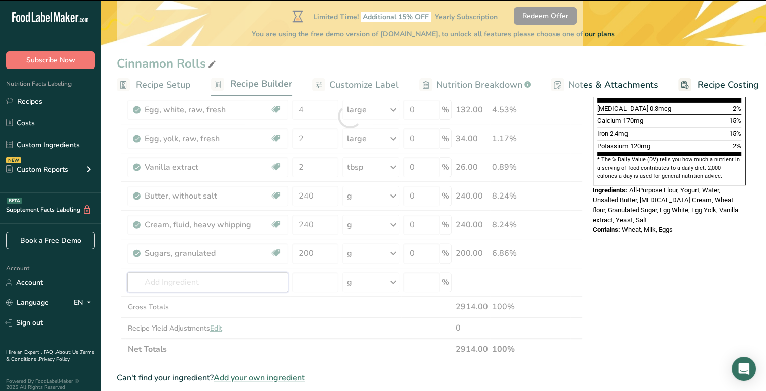
click at [223, 281] on input "text" at bounding box center [207, 282] width 161 height 20
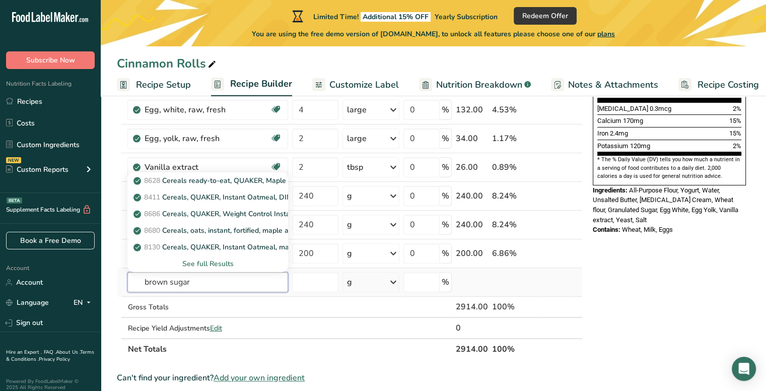
type input "brown sugar"
click at [220, 261] on div "See full Results" at bounding box center [208, 263] width 145 height 11
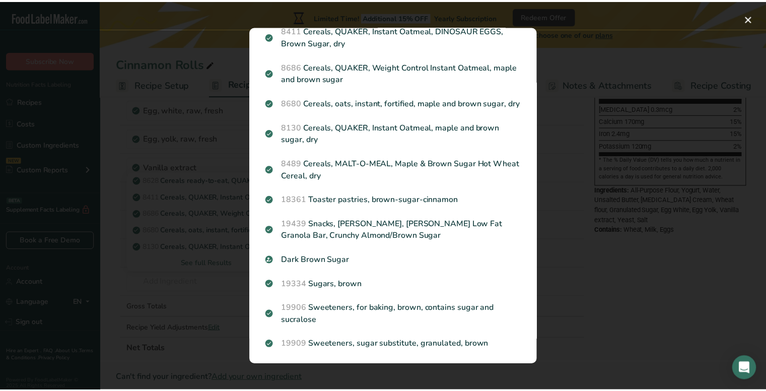
scroll to position [89, 0]
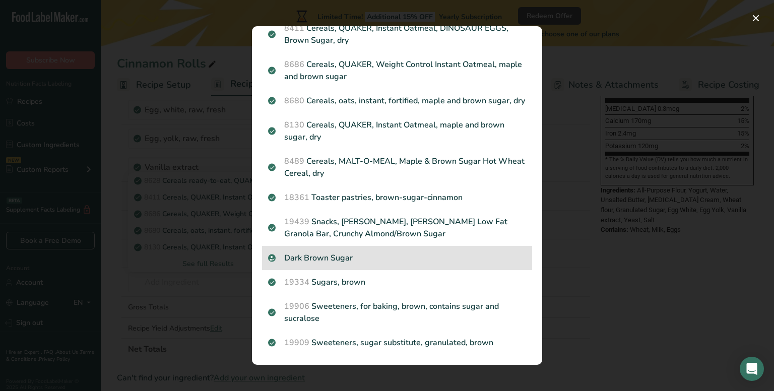
click at [431, 255] on p "Dark Brown Sugar" at bounding box center [397, 258] width 258 height 12
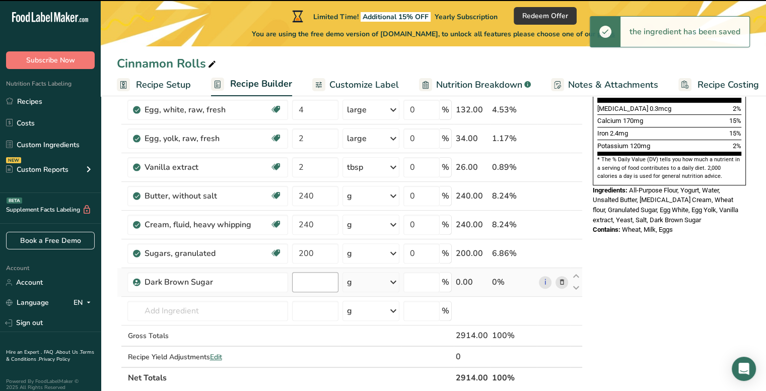
type input "0"
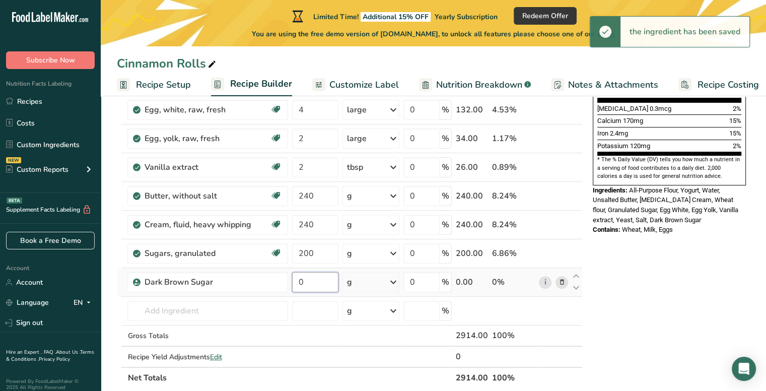
click at [317, 282] on input "0" at bounding box center [315, 282] width 46 height 20
type input "200"
click at [213, 307] on input "text" at bounding box center [207, 311] width 161 height 20
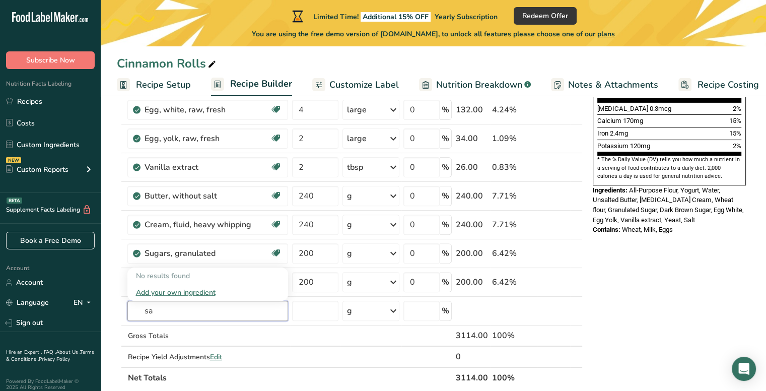
type input "s"
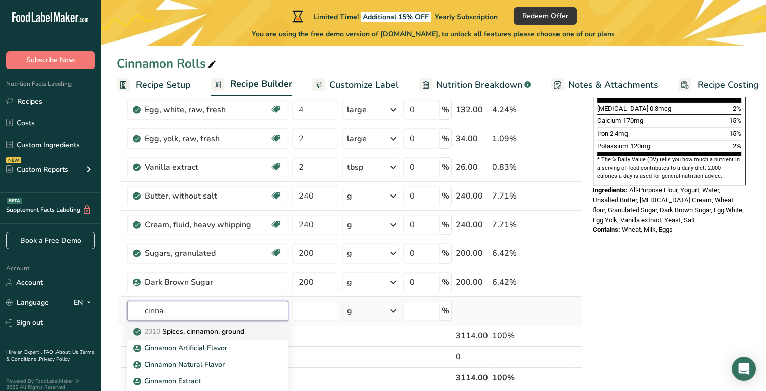
type input "cinna"
click at [208, 332] on p "2010 Spices, cinnamon, ground" at bounding box center [190, 331] width 108 height 11
type input "Spices, cinnamon, ground"
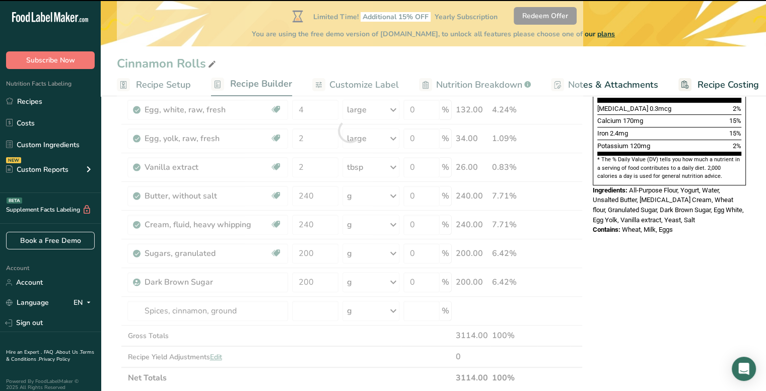
click at [308, 311] on div at bounding box center [350, 130] width 466 height 515
type input "0"
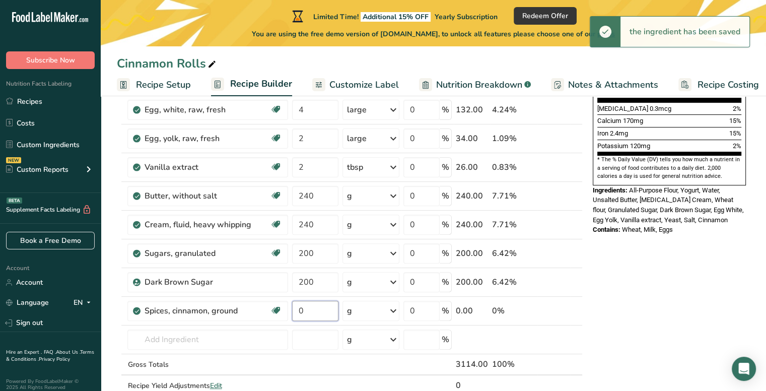
click at [308, 311] on input "0" at bounding box center [315, 311] width 46 height 20
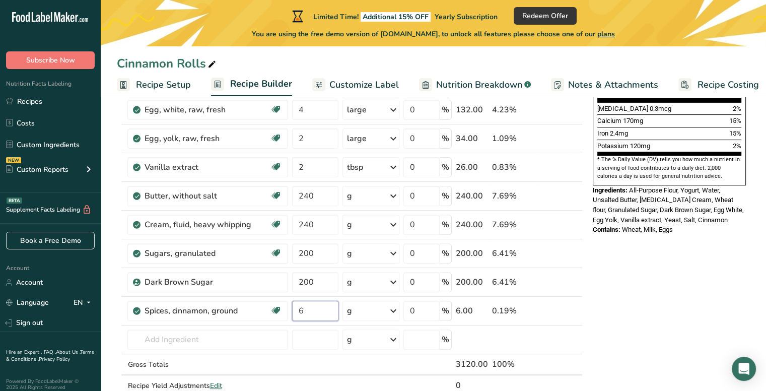
type input "6"
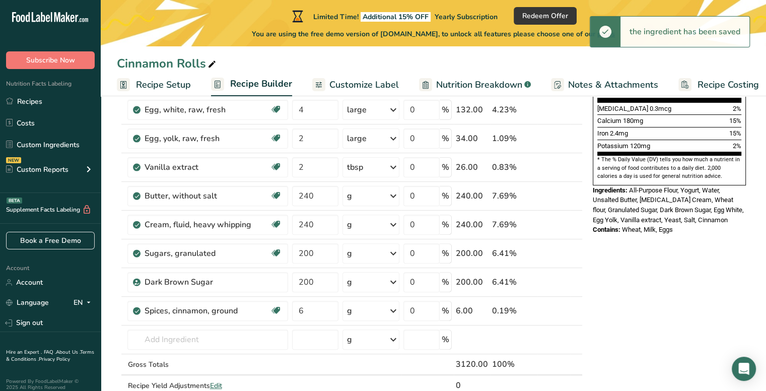
click at [383, 307] on div "g" at bounding box center [371, 311] width 57 height 20
click at [371, 360] on div "1 tbsp" at bounding box center [391, 359] width 85 height 15
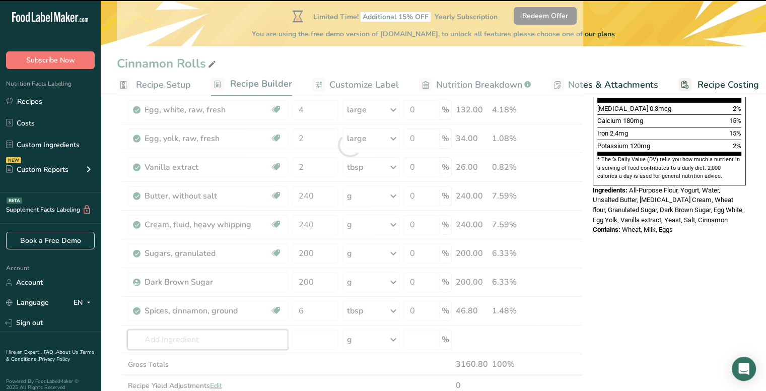
click at [200, 337] on input "text" at bounding box center [207, 339] width 161 height 20
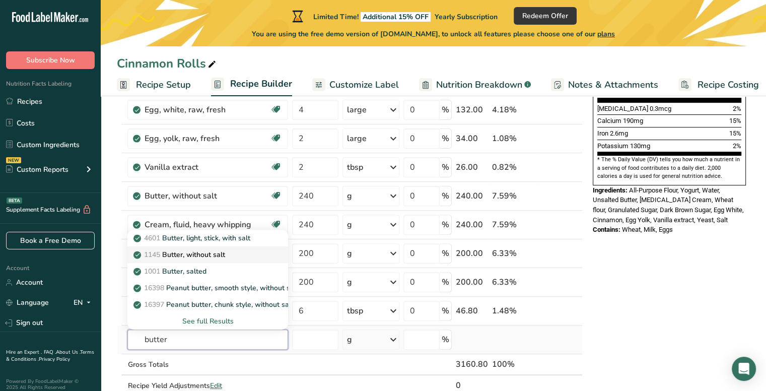
type input "butter"
click at [229, 254] on div "1145 Butter, without salt" at bounding box center [200, 254] width 128 height 11
type input "Butter, without salt"
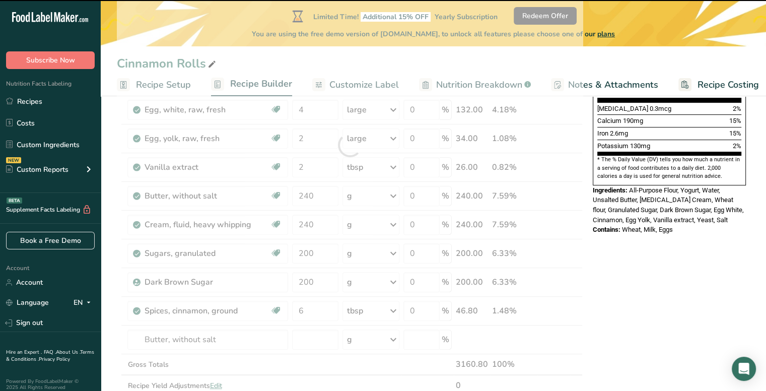
type input "0"
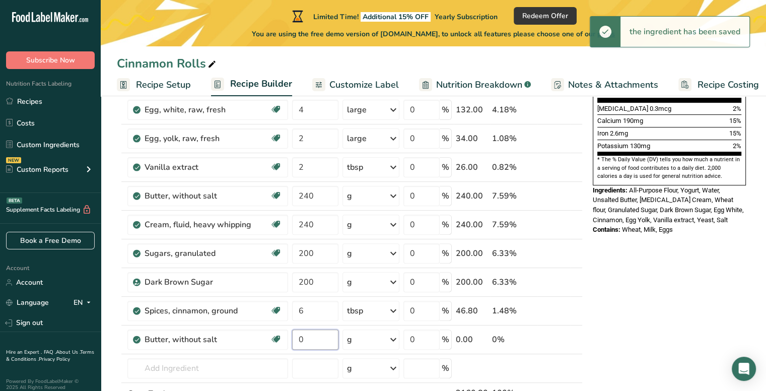
click at [315, 335] on input "0" at bounding box center [315, 339] width 46 height 20
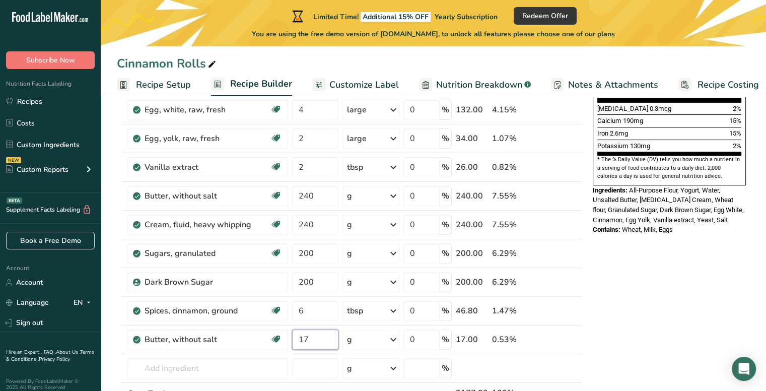
type input "1"
type input "170"
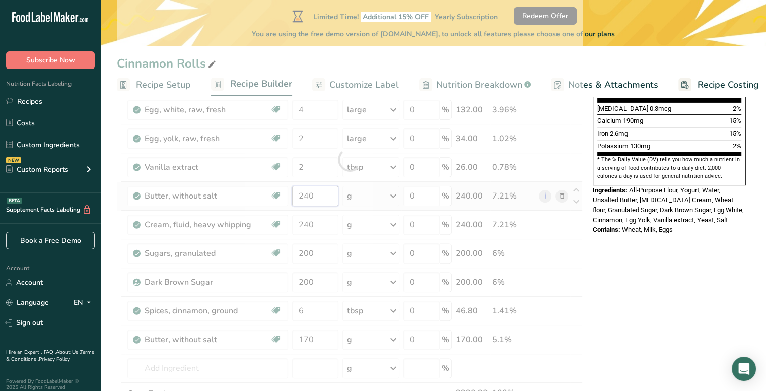
click at [324, 196] on div "Ingredient * Amount * Unit * Waste * .a-a{fill:#347362;}.b-a{fill:#fff;} Grams …" at bounding box center [350, 159] width 466 height 573
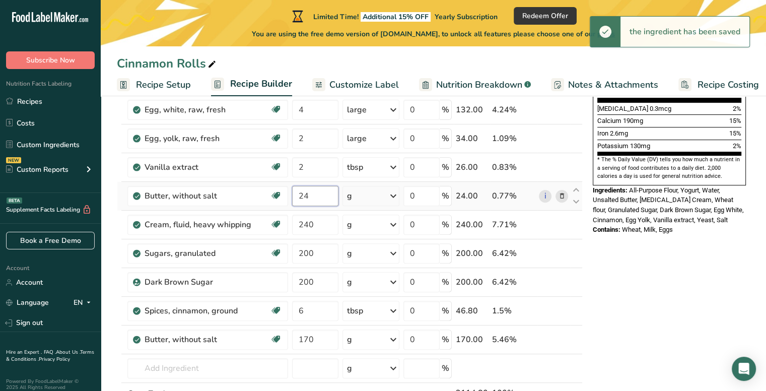
type input "2"
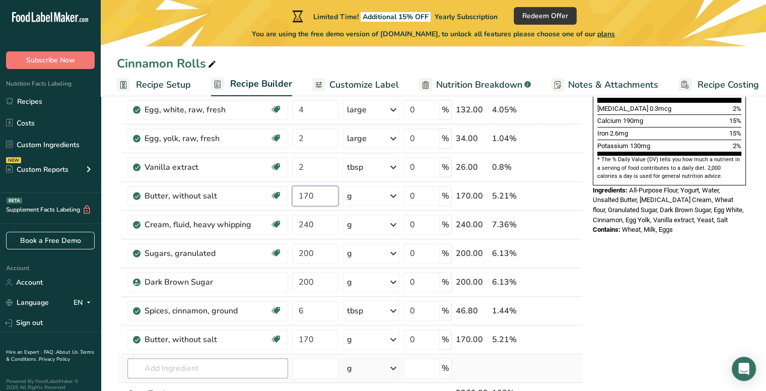
type input "170"
click at [169, 365] on div "Ingredient * Amount * Unit * Waste * .a-a{fill:#347362;}.b-a{fill:#fff;} Grams …" at bounding box center [350, 159] width 466 height 573
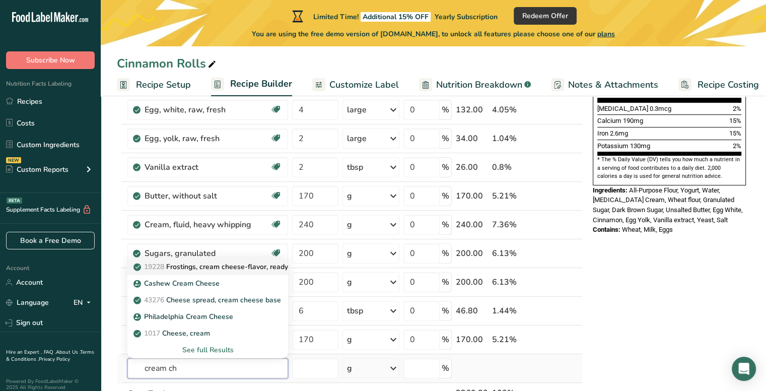
type input "cream ch"
click at [253, 263] on p "19228 Frostings, cream cheese-flavor, ready-to-eat" at bounding box center [223, 266] width 175 height 11
type input "Frostings, cream cheese-flavor, ready-to-eat"
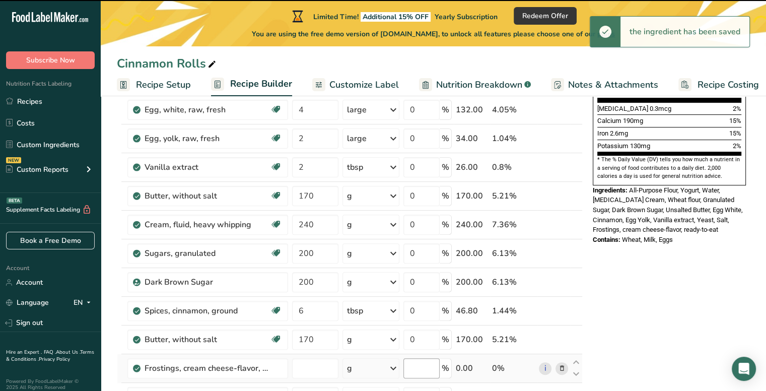
type input "0"
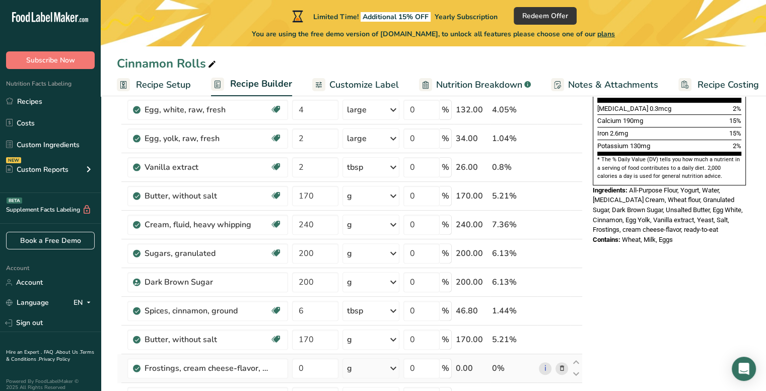
click at [559, 365] on icon at bounding box center [561, 368] width 7 height 11
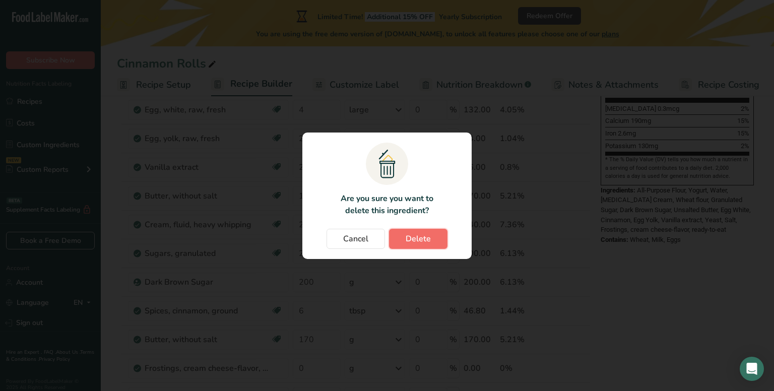
click at [426, 235] on span "Delete" at bounding box center [418, 239] width 25 height 12
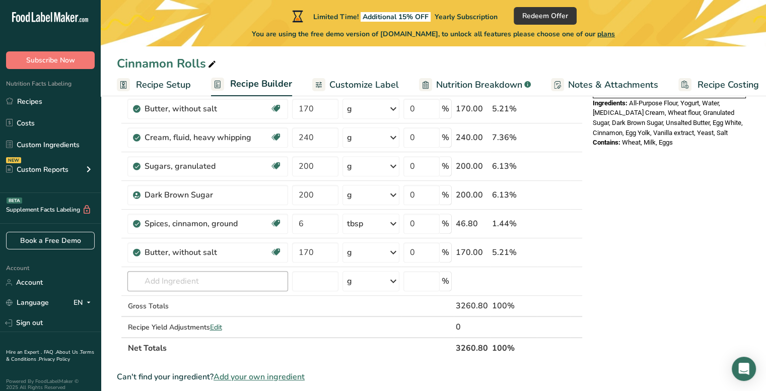
scroll to position [383, 0]
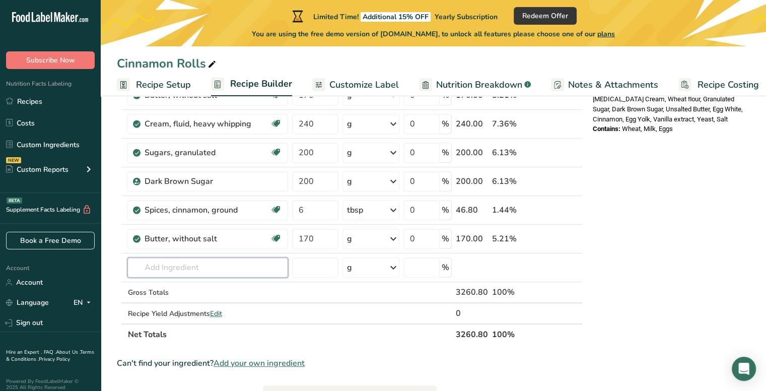
click at [206, 262] on input "text" at bounding box center [207, 267] width 161 height 20
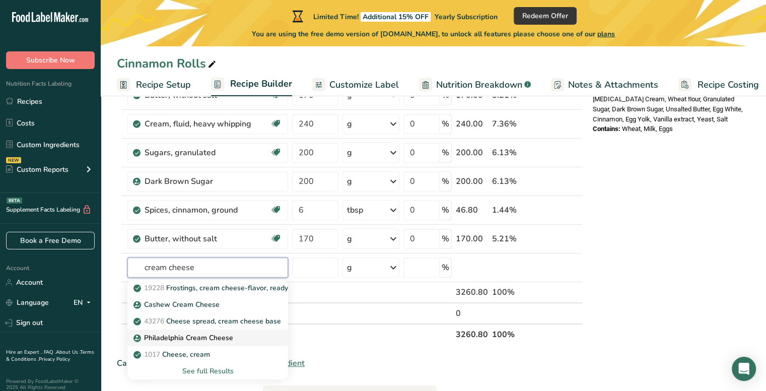
type input "cream cheese"
click at [200, 330] on link "Philadelphia Cream Cheese" at bounding box center [207, 337] width 161 height 17
type input "Philadelphia Cream Cheese"
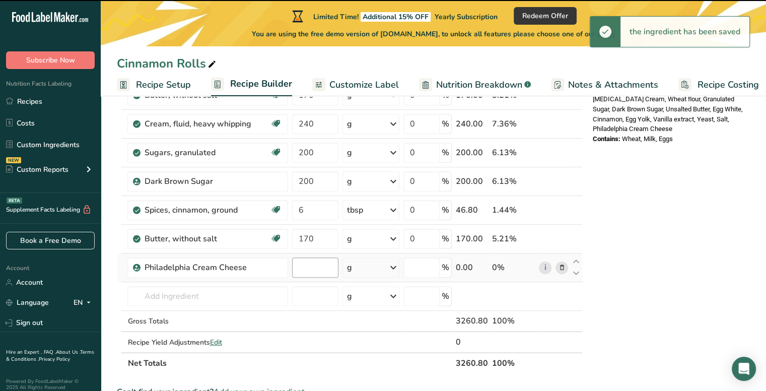
type input "0"
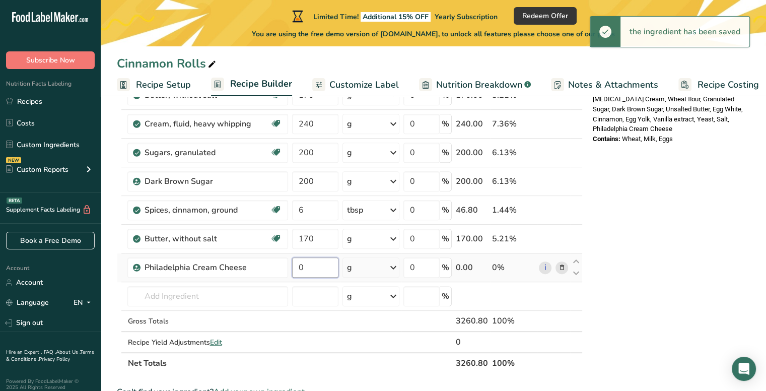
click at [307, 269] on input "0" at bounding box center [315, 267] width 46 height 20
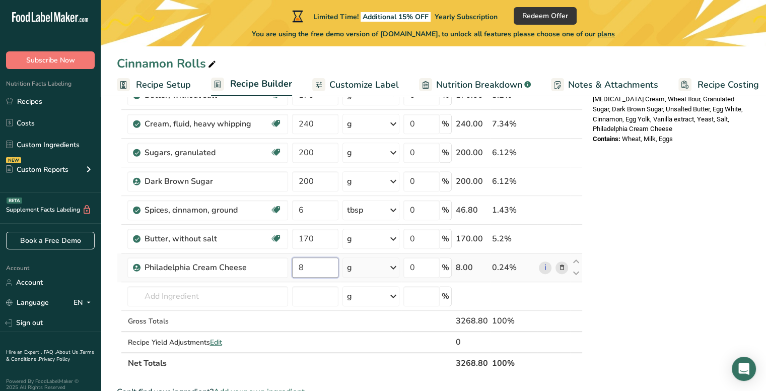
type input "8"
click at [391, 262] on div "Ingredient * Amount * Unit * Waste * .a-a{fill:#347362;}.b-a{fill:#fff;} Grams …" at bounding box center [350, 72] width 466 height 601
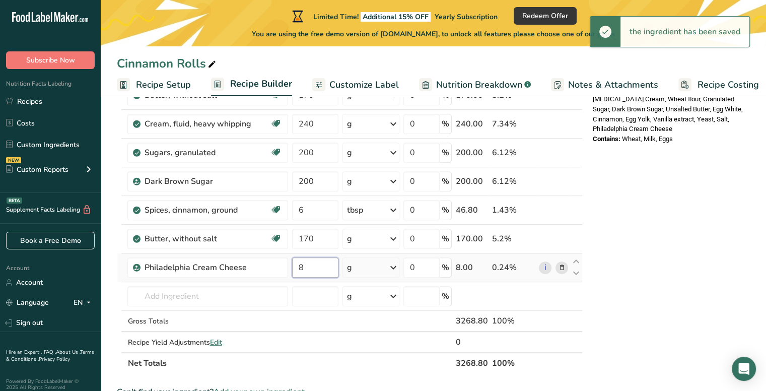
click at [321, 260] on input "8" at bounding box center [315, 267] width 46 height 20
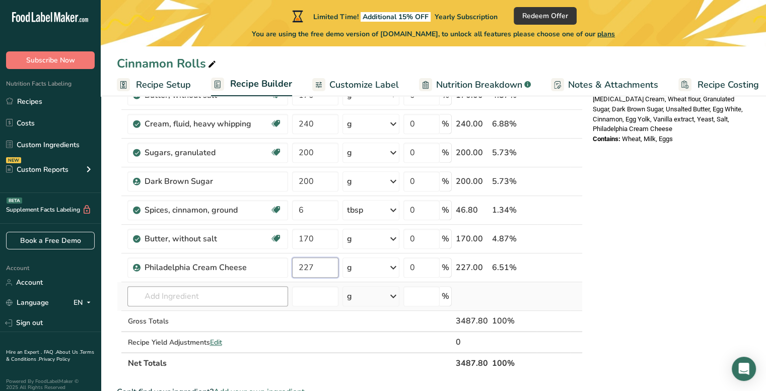
type input "227"
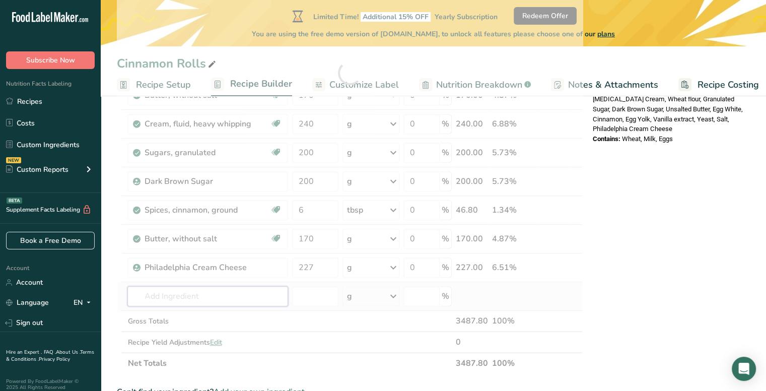
click at [214, 297] on div "Ingredient * Amount * Unit * Waste * .a-a{fill:#347362;}.b-a{fill:#fff;} Grams …" at bounding box center [350, 72] width 466 height 601
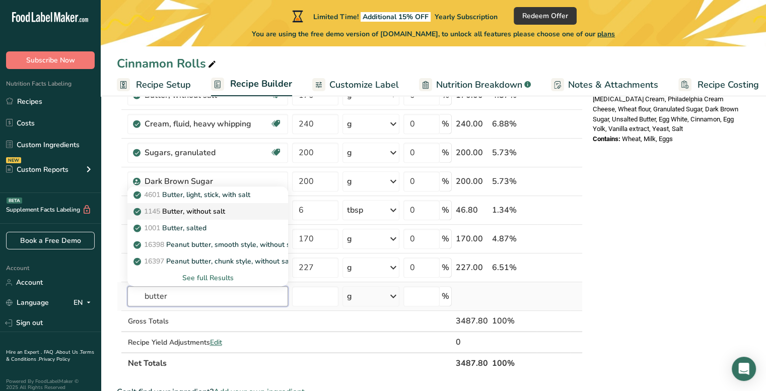
type input "butter"
click at [215, 211] on p "1145 Butter, without salt" at bounding box center [180, 211] width 89 height 11
type input "Butter, without salt"
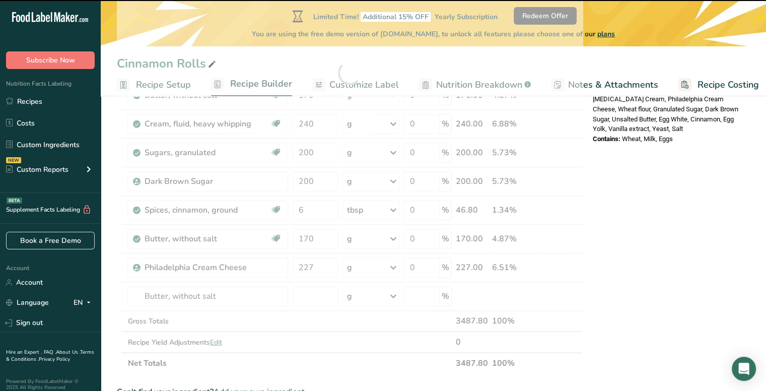
type input "0"
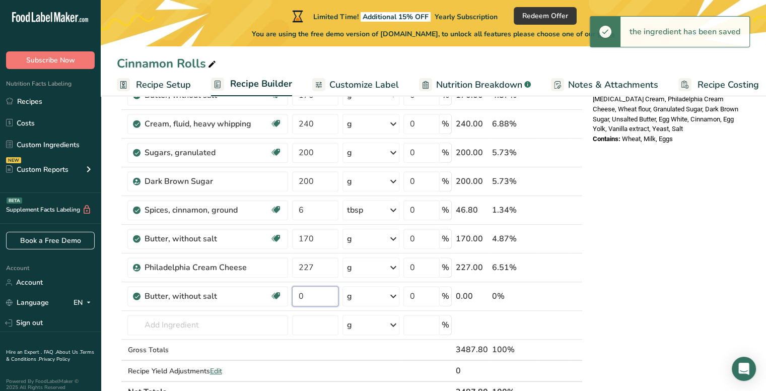
click at [308, 294] on input "0" at bounding box center [315, 296] width 46 height 20
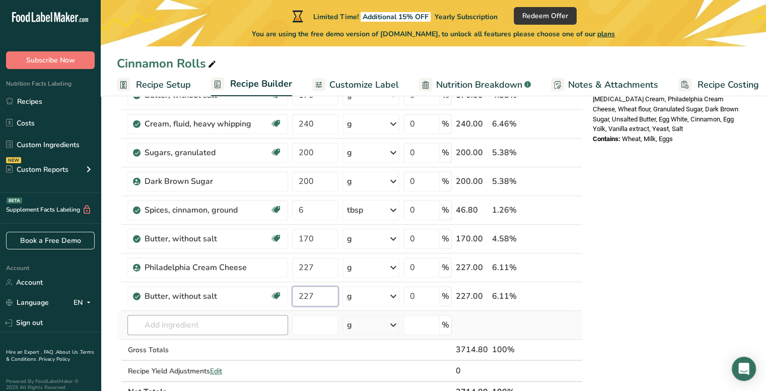
type input "227"
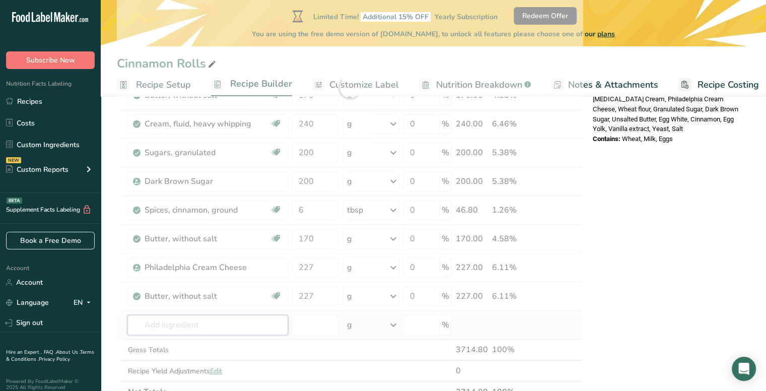
click at [189, 321] on div "Ingredient * Amount * Unit * Waste * .a-a{fill:#347362;}.b-a{fill:#fff;} Grams …" at bounding box center [350, 87] width 466 height 630
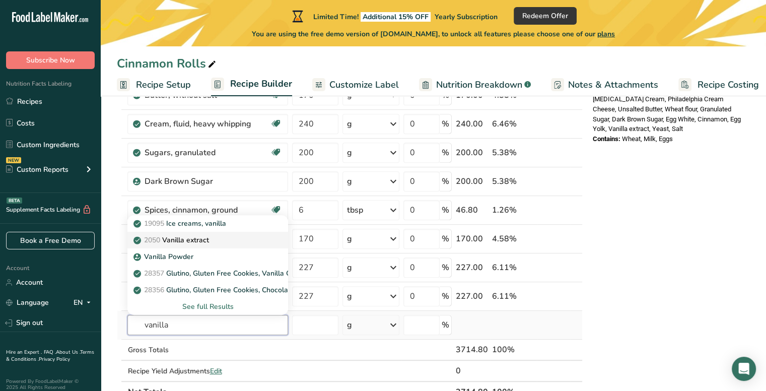
type input "vanilla"
click at [207, 241] on p "2050 Vanilla extract" at bounding box center [172, 240] width 73 height 11
type input "Vanilla extract"
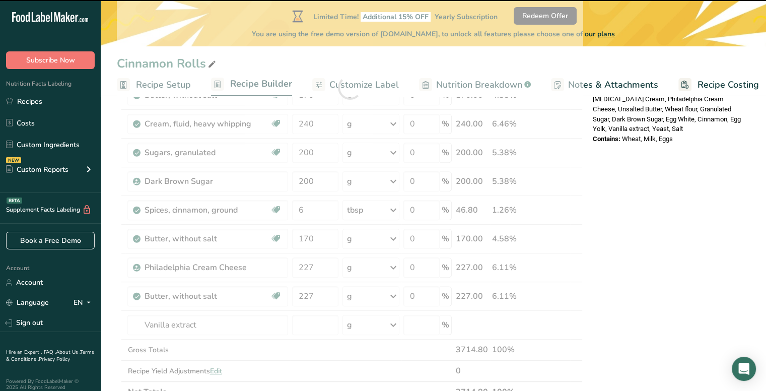
type input "0"
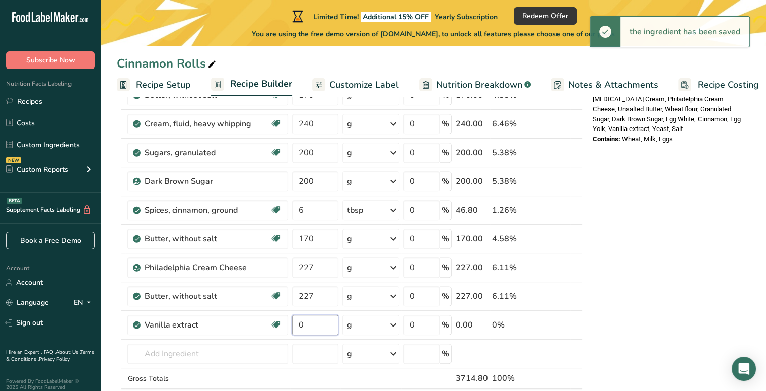
click at [313, 326] on input "0" at bounding box center [315, 325] width 46 height 20
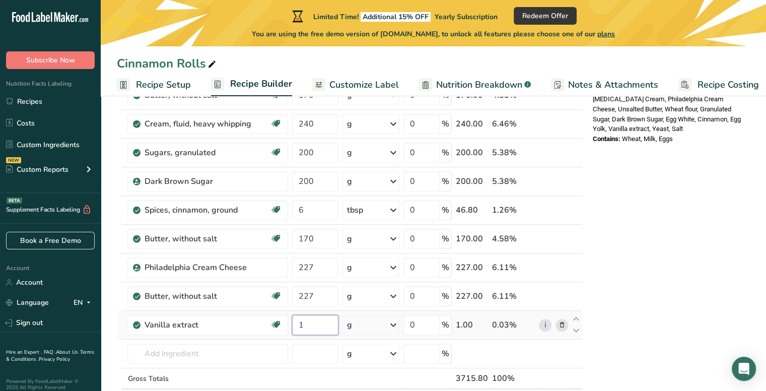
type input "1"
click at [367, 326] on div "Ingredient * Amount * Unit * Waste * .a-a{fill:#347362;}.b-a{fill:#fff;} Grams …" at bounding box center [350, 101] width 466 height 659
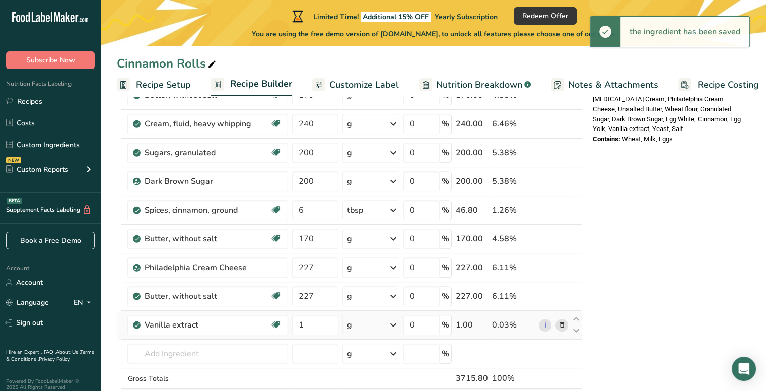
click at [369, 321] on div "g" at bounding box center [371, 325] width 57 height 20
click at [370, 356] on div "1 tsp" at bounding box center [391, 359] width 85 height 15
click at [233, 351] on input "text" at bounding box center [207, 354] width 161 height 20
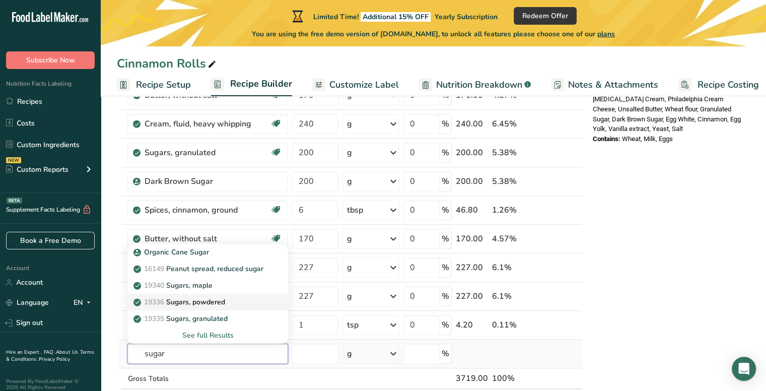
type input "sugar"
click at [234, 299] on div "19336 Sugars, powdered" at bounding box center [200, 302] width 128 height 11
type input "Sugars, powdered"
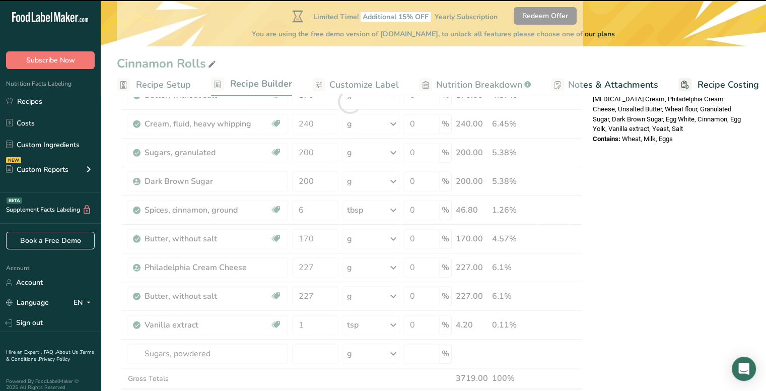
type input "0"
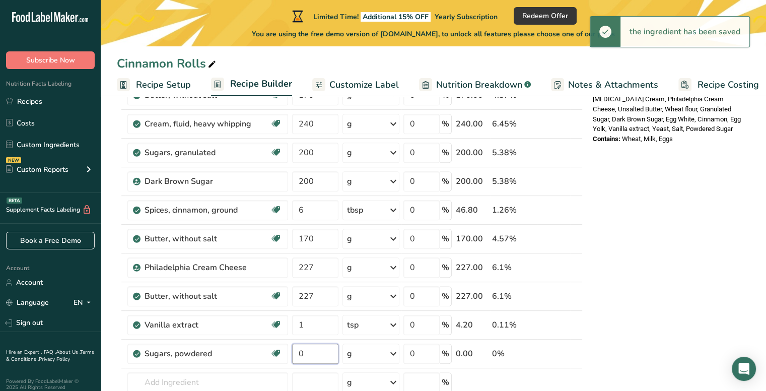
click at [316, 350] on input "0" at bounding box center [315, 354] width 46 height 20
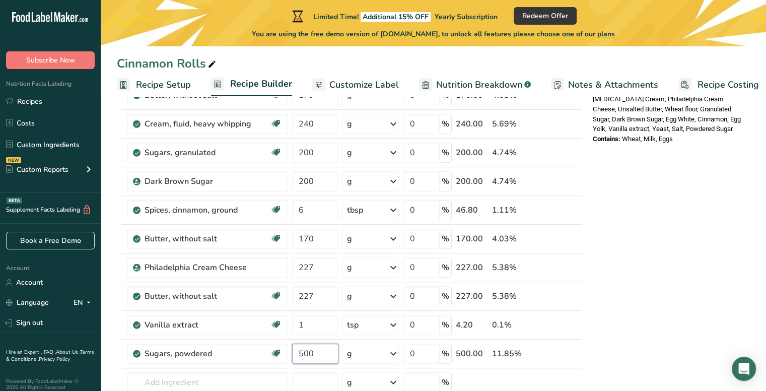
type input "500"
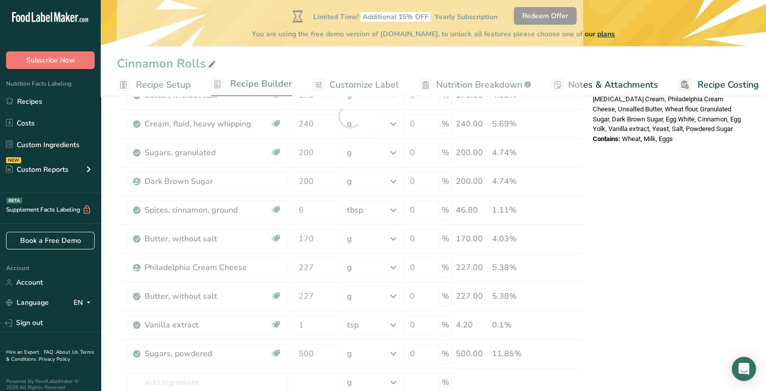
click at [626, 348] on div "Nutrition Facts 1 Serving Per Container Serving Size 155g Amount Per Serving Ca…" at bounding box center [669, 238] width 161 height 1013
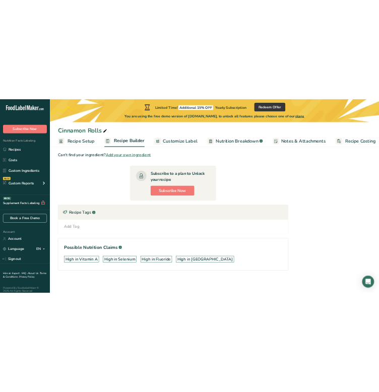
scroll to position [0, 0]
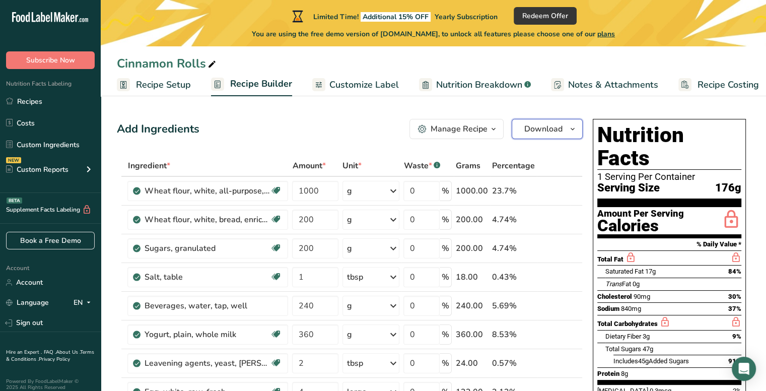
click at [550, 131] on span "Download" at bounding box center [543, 129] width 38 height 12
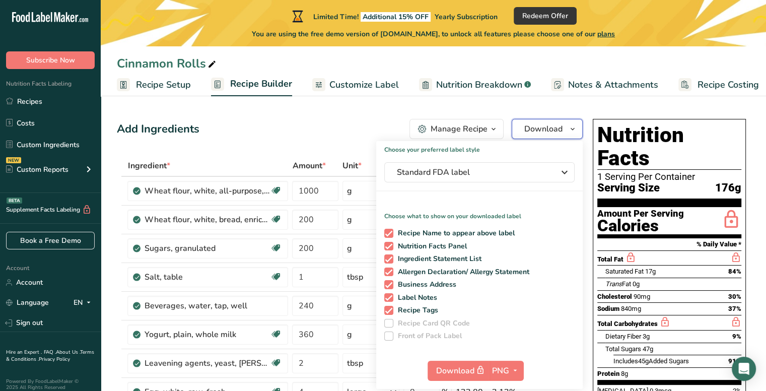
click at [547, 131] on span "Download" at bounding box center [543, 129] width 38 height 12
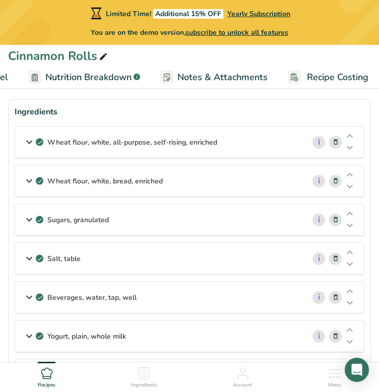
scroll to position [0, 287]
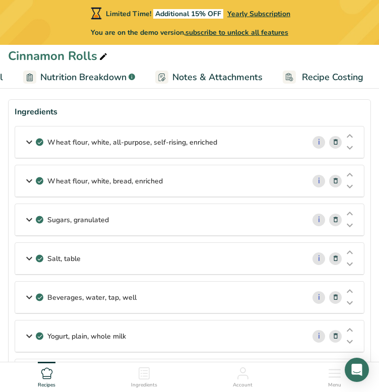
click at [72, 75] on span "Nutrition Breakdown" at bounding box center [83, 78] width 86 height 14
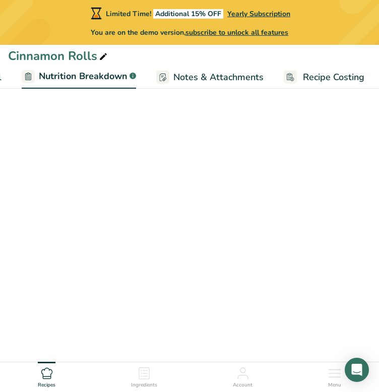
scroll to position [0, 288]
select select "Calories"
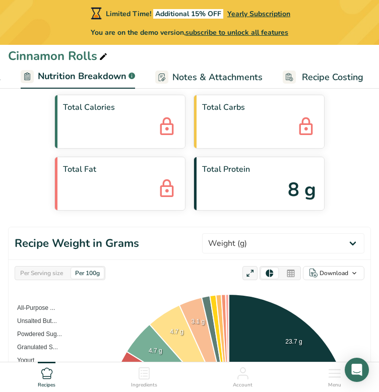
drag, startPoint x: 163, startPoint y: 113, endPoint x: 71, endPoint y: 91, distance: 95.3
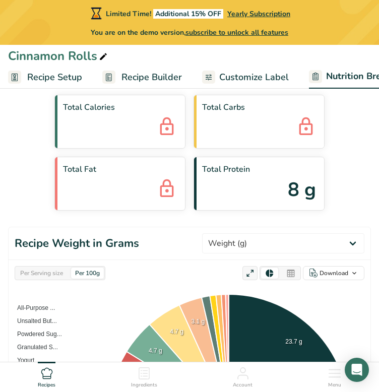
click at [228, 78] on span "Customize Label" at bounding box center [254, 78] width 70 height 14
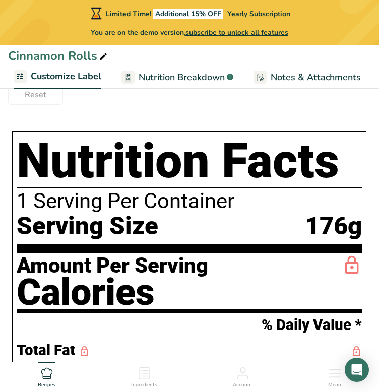
scroll to position [181, 0]
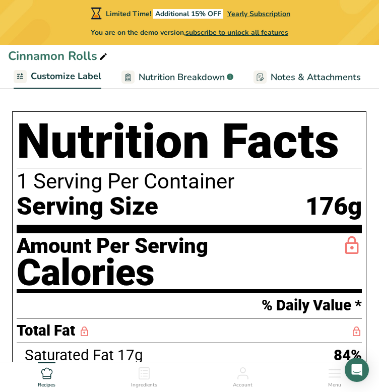
click at [59, 238] on div "Amount Per Serving" at bounding box center [112, 245] width 191 height 21
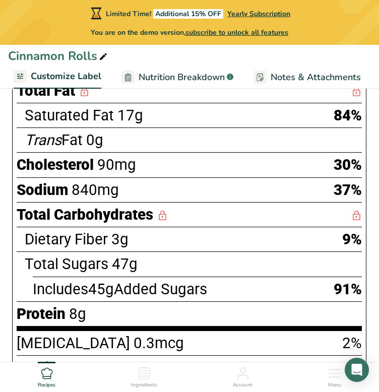
scroll to position [423, 0]
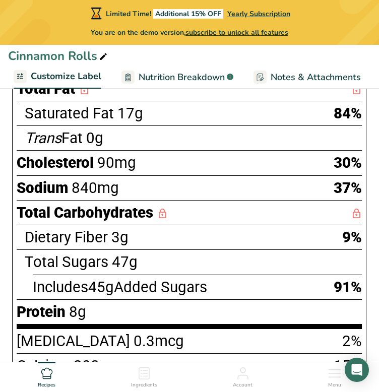
click at [135, 271] on span "47g" at bounding box center [125, 261] width 26 height 17
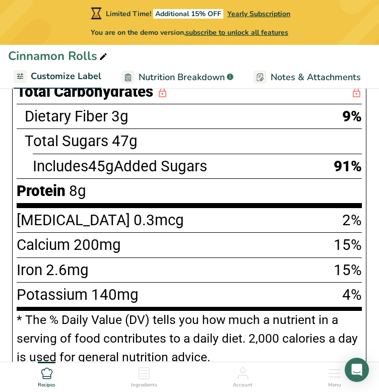
scroll to position [564, 0]
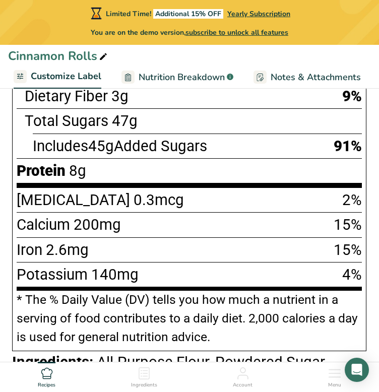
click at [55, 311] on section "* The % Daily Value (DV) tells you how much a nutrient in a serving of food con…" at bounding box center [189, 319] width 345 height 56
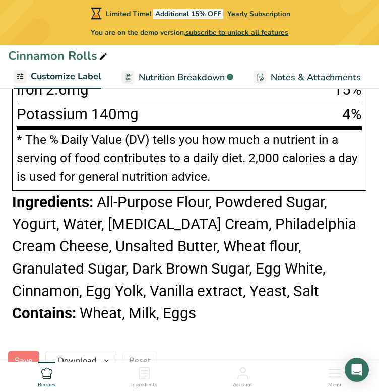
scroll to position [725, 0]
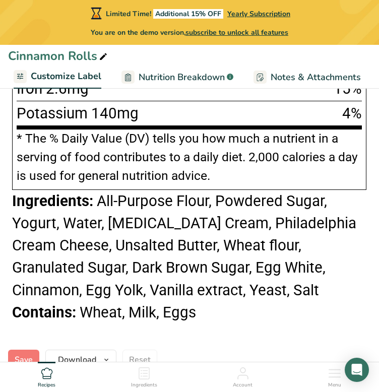
drag, startPoint x: 96, startPoint y: 203, endPoint x: 208, endPoint y: 312, distance: 156.7
click at [220, 303] on div "Contains: Wheat, Milk, Eggs" at bounding box center [189, 312] width 354 height 22
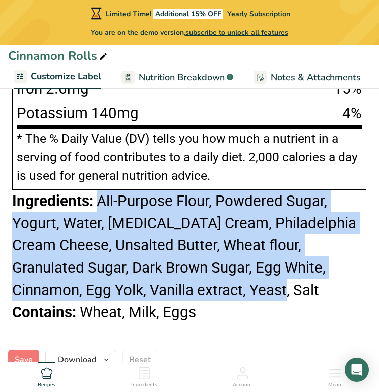
drag, startPoint x: 223, startPoint y: 291, endPoint x: 99, endPoint y: 202, distance: 152.4
click at [99, 202] on div "Ingredients: All-Purpose Flour, Powdered Sugar, Yogurt, Water, [MEDICAL_DATA] C…" at bounding box center [189, 245] width 354 height 111
copy span "All-Purpose Flour, Powdered Sugar, Yogurt, Water, [MEDICAL_DATA] Cream, Philade…"
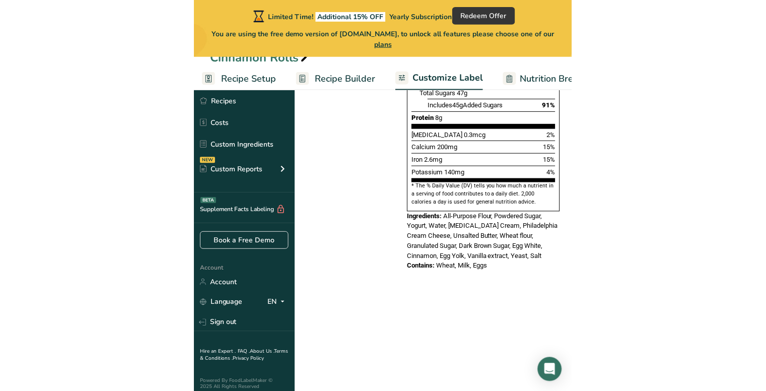
scroll to position [200, 0]
